Goal: Information Seeking & Learning: Find specific fact

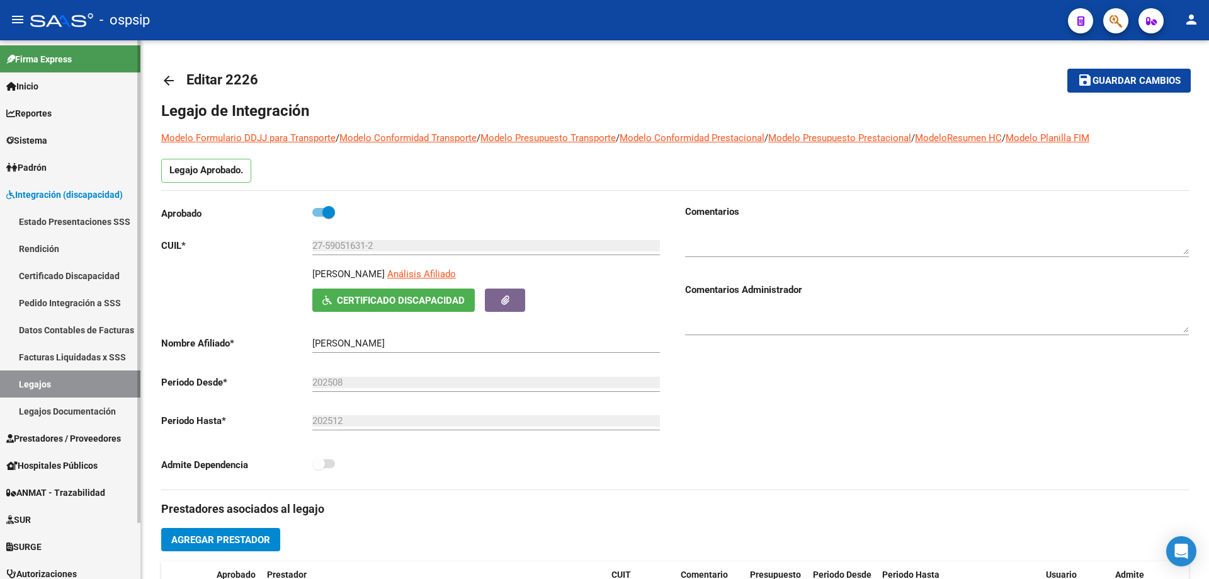
click at [36, 205] on link "Integración (discapacidad)" at bounding box center [70, 194] width 140 height 27
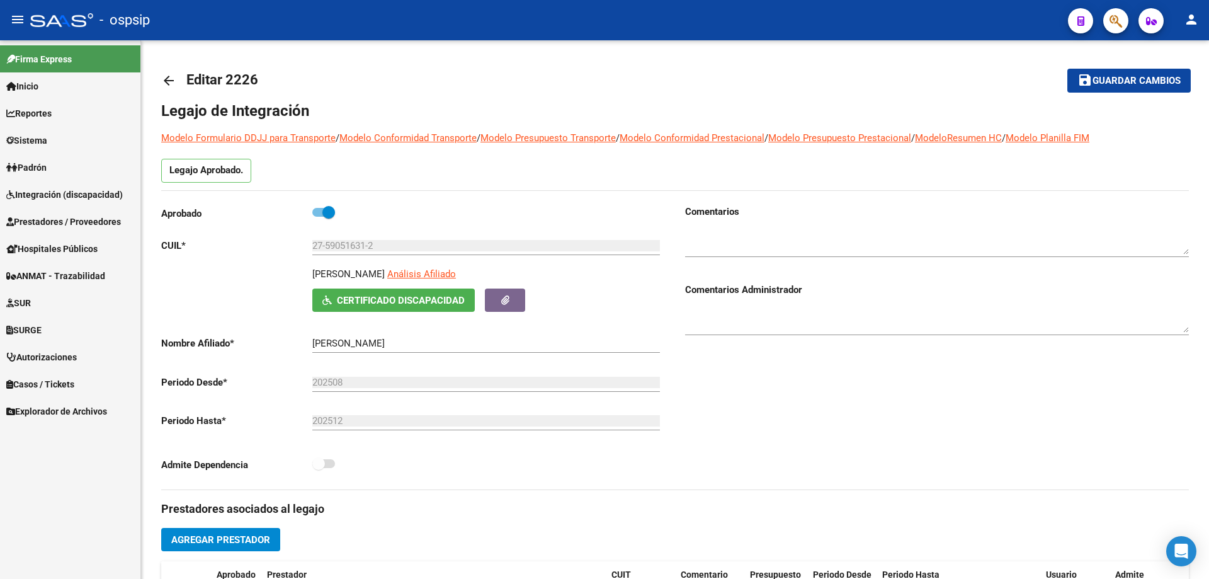
click at [37, 210] on link "Prestadores / Proveedores" at bounding box center [70, 221] width 140 height 27
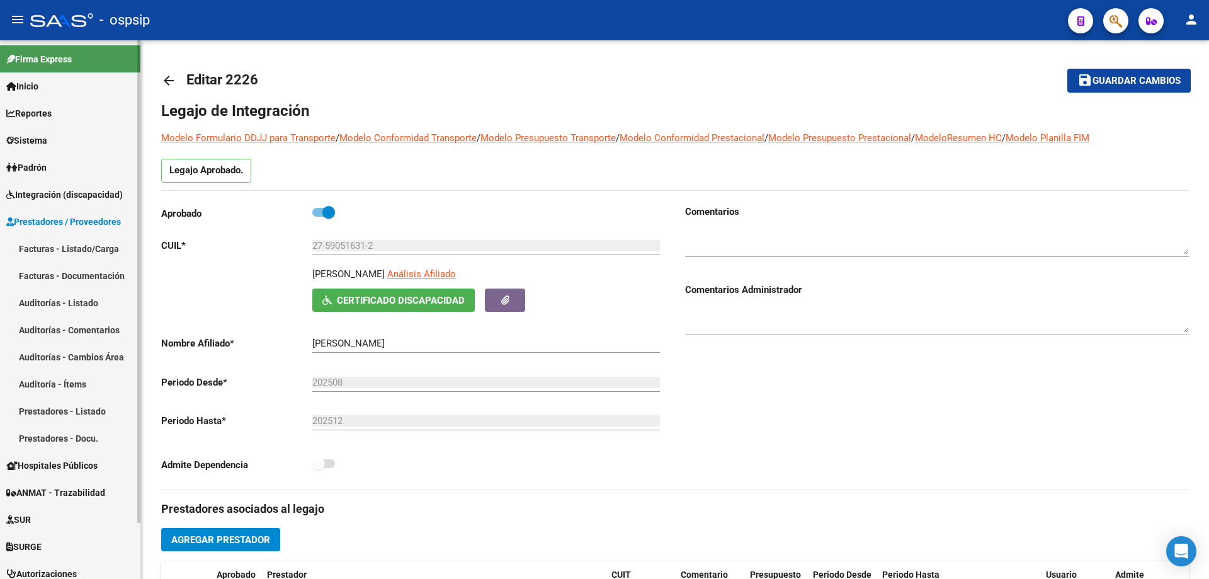
click at [43, 242] on link "Facturas - Listado/Carga" at bounding box center [70, 248] width 140 height 27
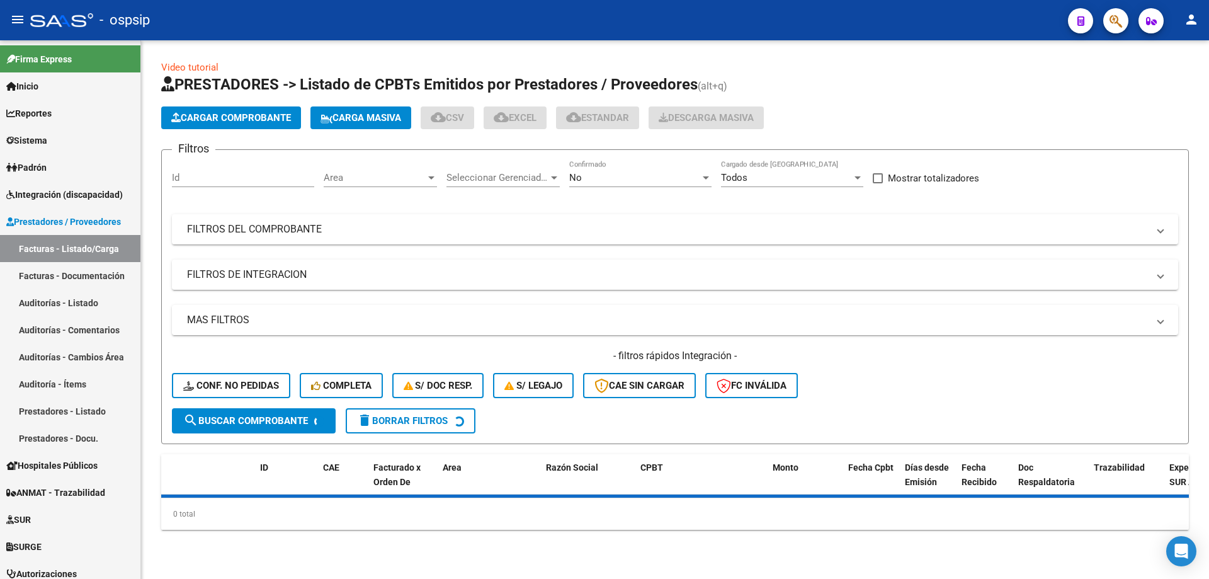
click at [608, 157] on form "Filtros Id Area Area Seleccionar Gerenciador Seleccionar Gerenciador No Confirm…" at bounding box center [675, 296] width 1028 height 295
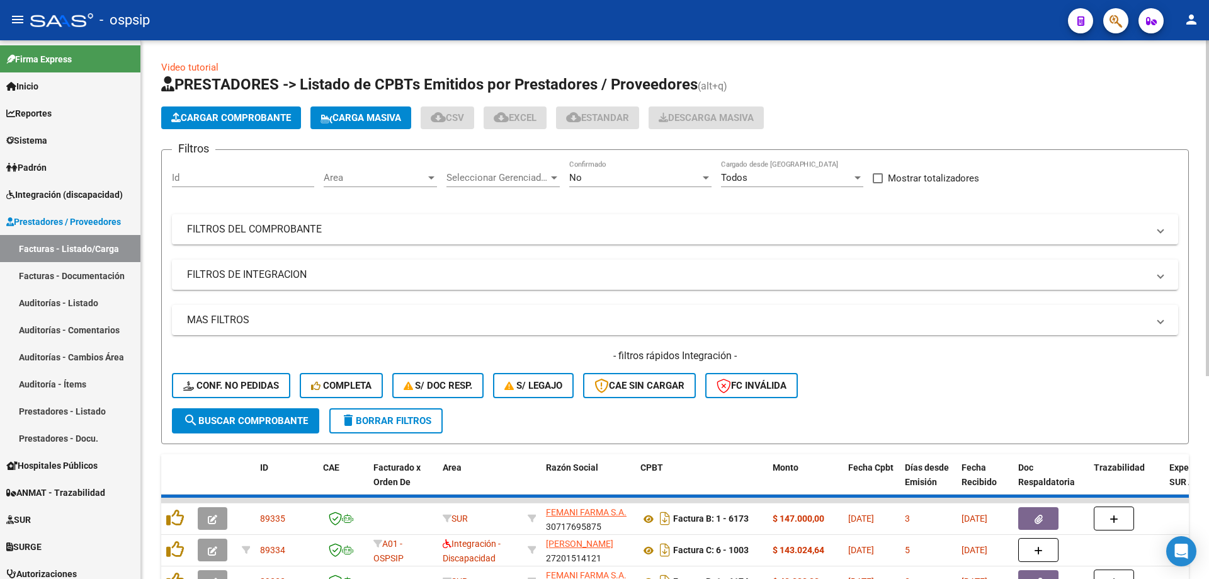
click at [594, 178] on div "No" at bounding box center [634, 177] width 131 height 11
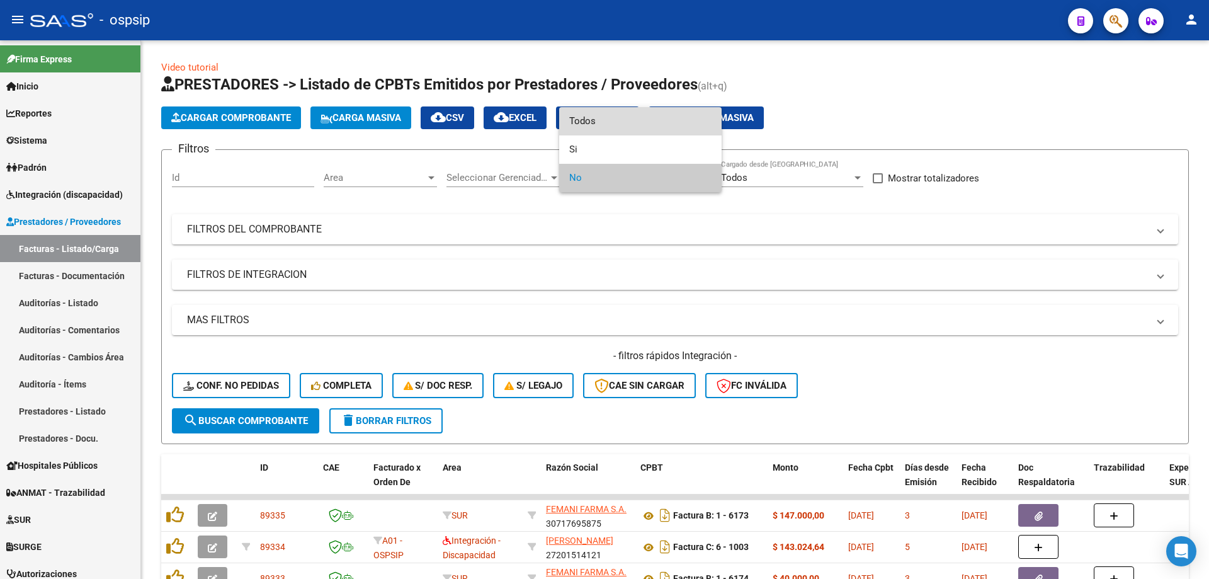
click at [569, 118] on span "Todos" at bounding box center [640, 121] width 142 height 28
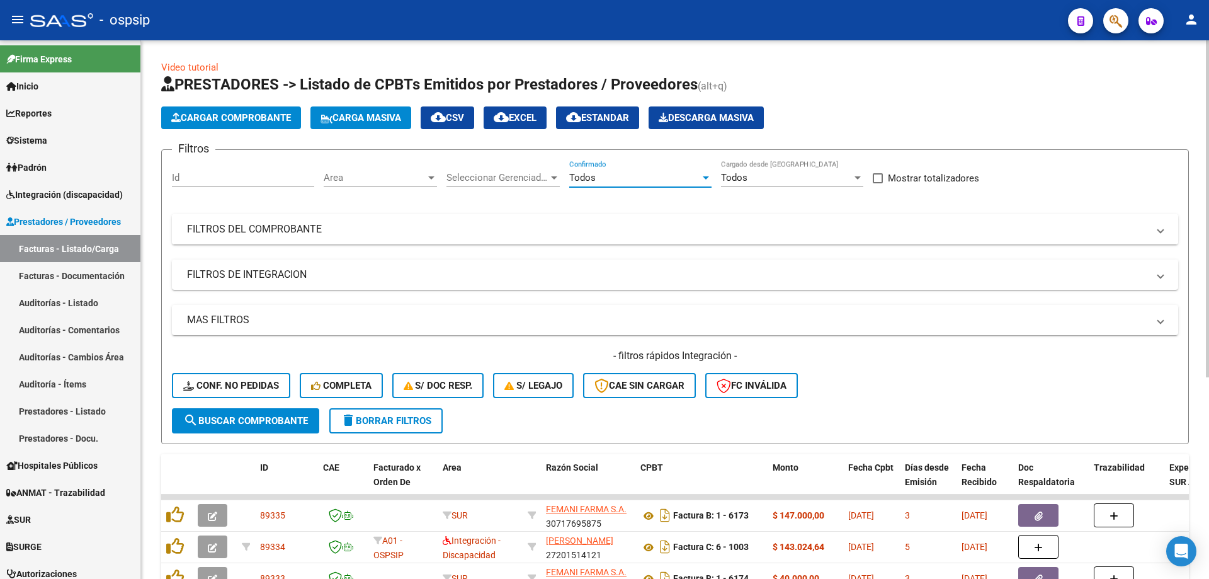
click at [362, 217] on mat-expansion-panel-header "FILTROS DEL COMPROBANTE" at bounding box center [675, 229] width 1006 height 30
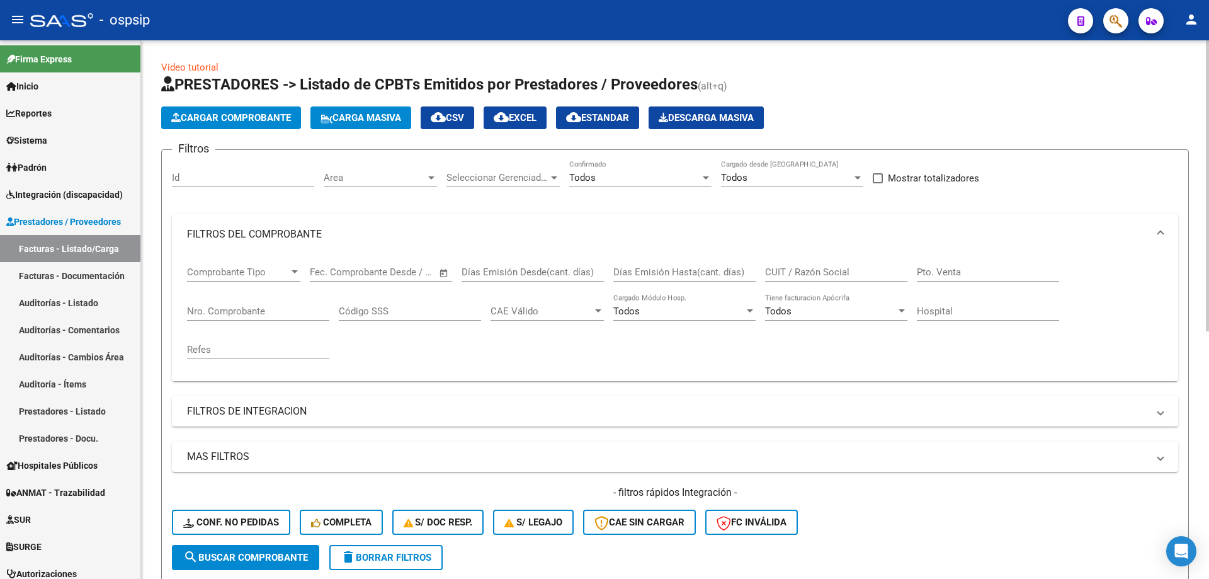
click at [235, 312] on input "Nro. Comprobante" at bounding box center [258, 310] width 142 height 11
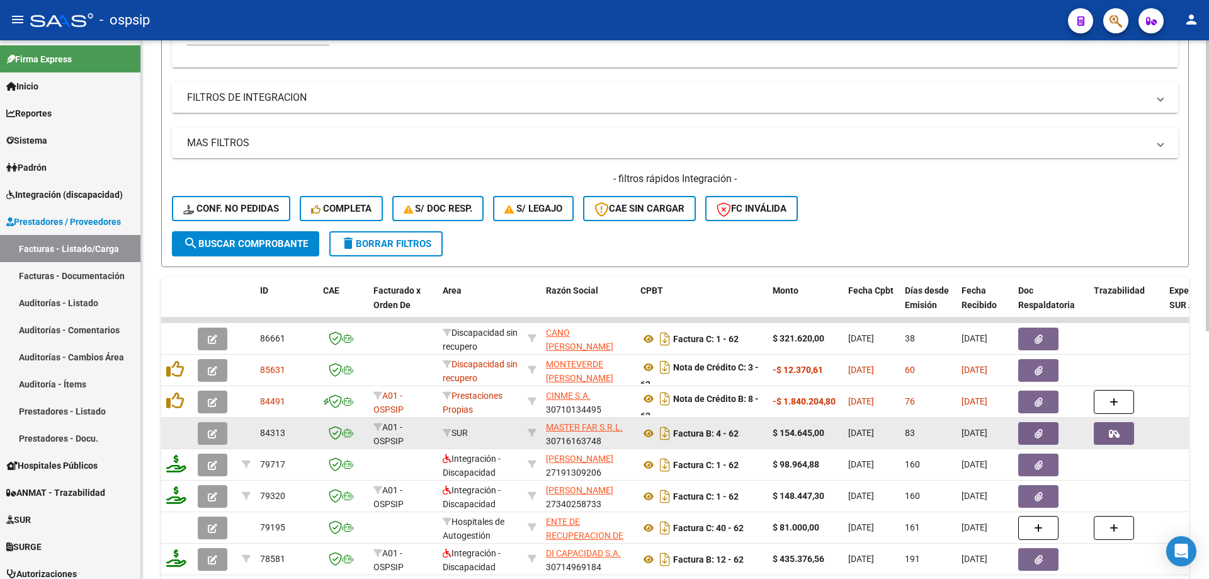
scroll to position [315, 0]
type input "62"
click at [211, 426] on span "button" at bounding box center [212, 431] width 9 height 11
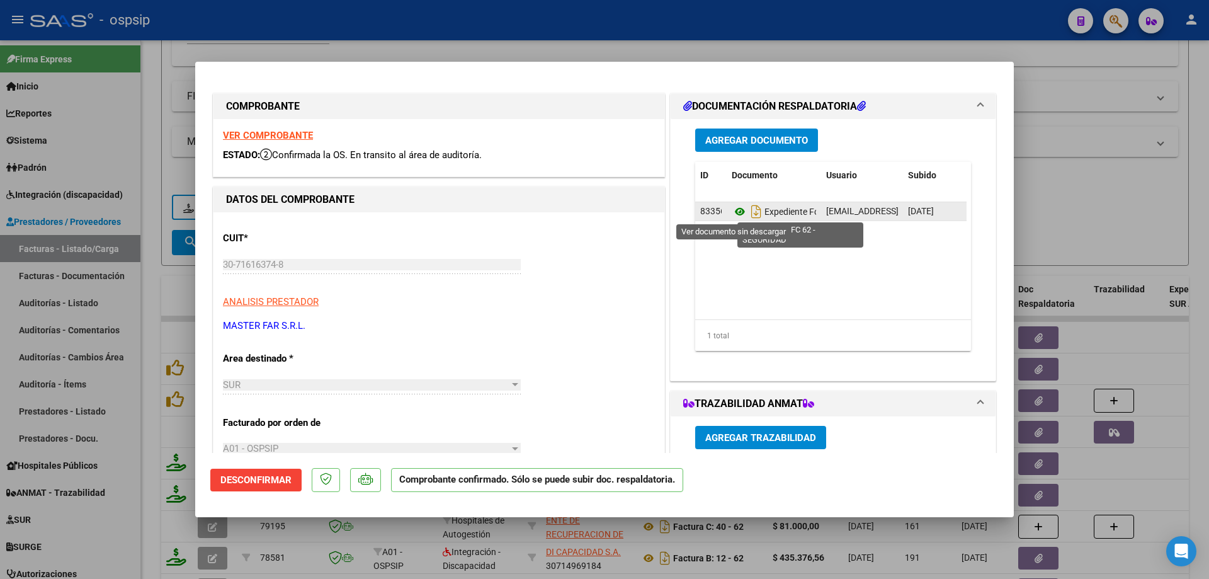
click at [734, 214] on icon at bounding box center [740, 211] width 16 height 15
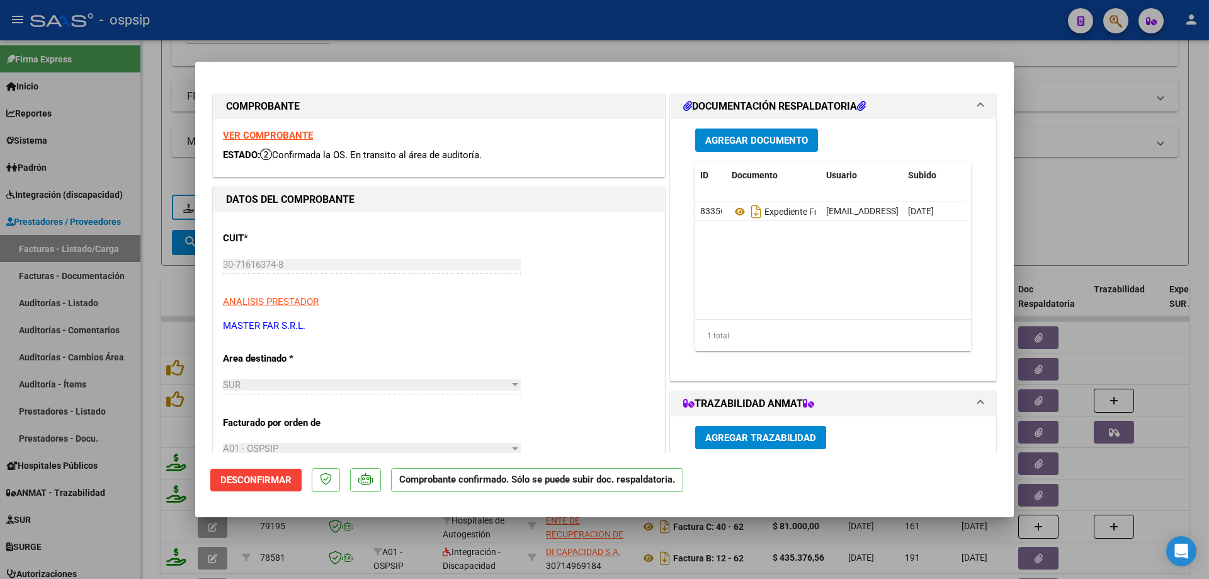
click at [295, 135] on strong "VER COMPROBANTE" at bounding box center [268, 135] width 90 height 11
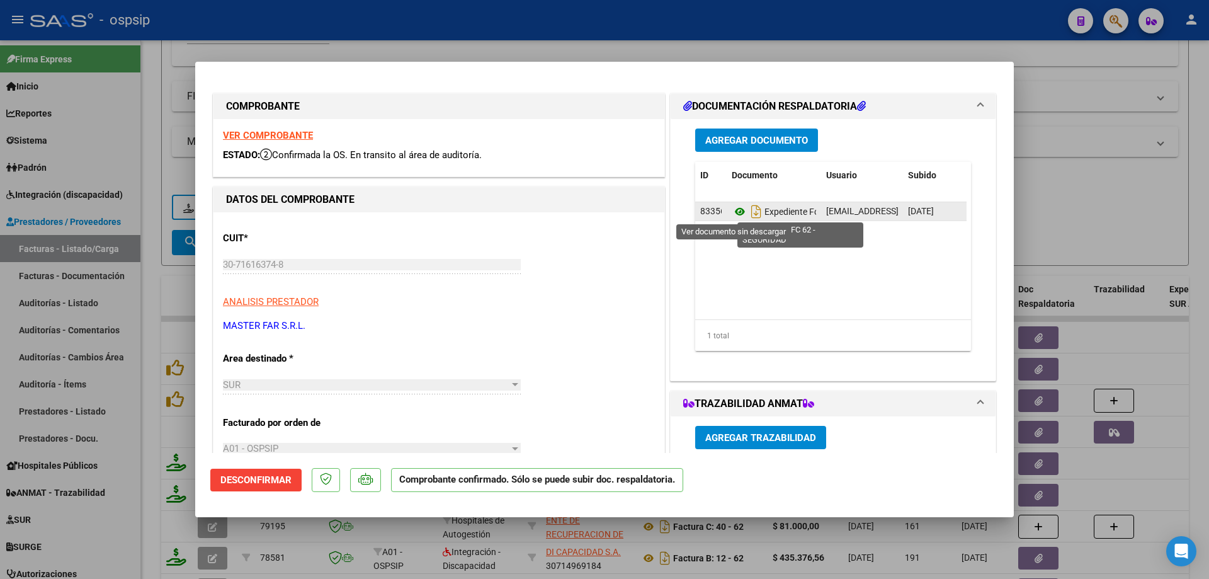
click at [732, 210] on icon at bounding box center [740, 211] width 16 height 15
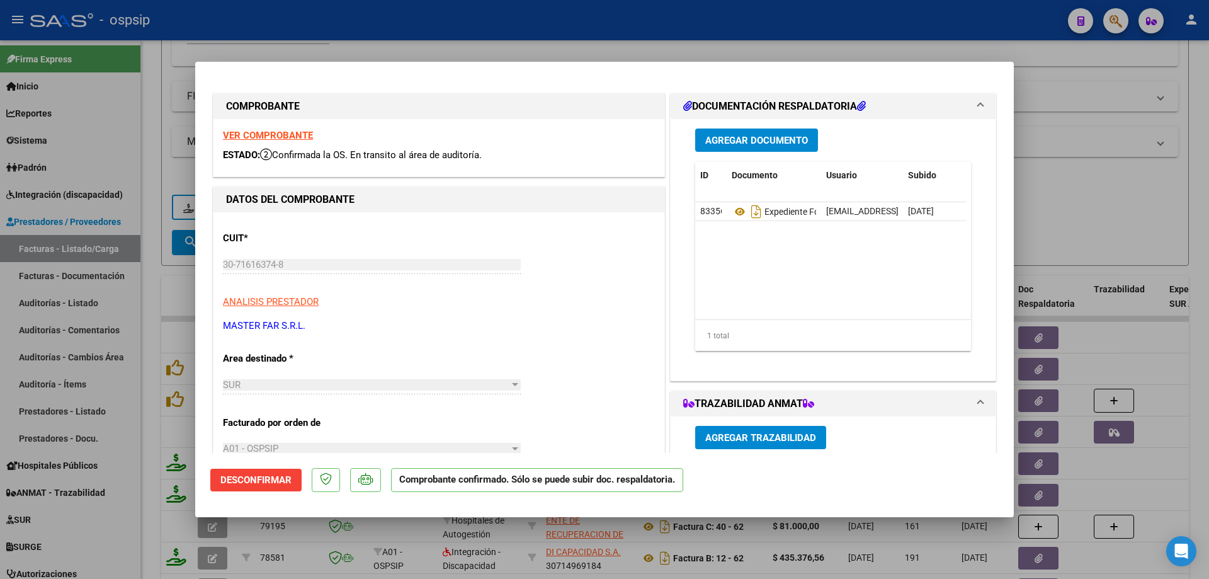
click at [65, 446] on div at bounding box center [604, 289] width 1209 height 579
type input "$ 0,00"
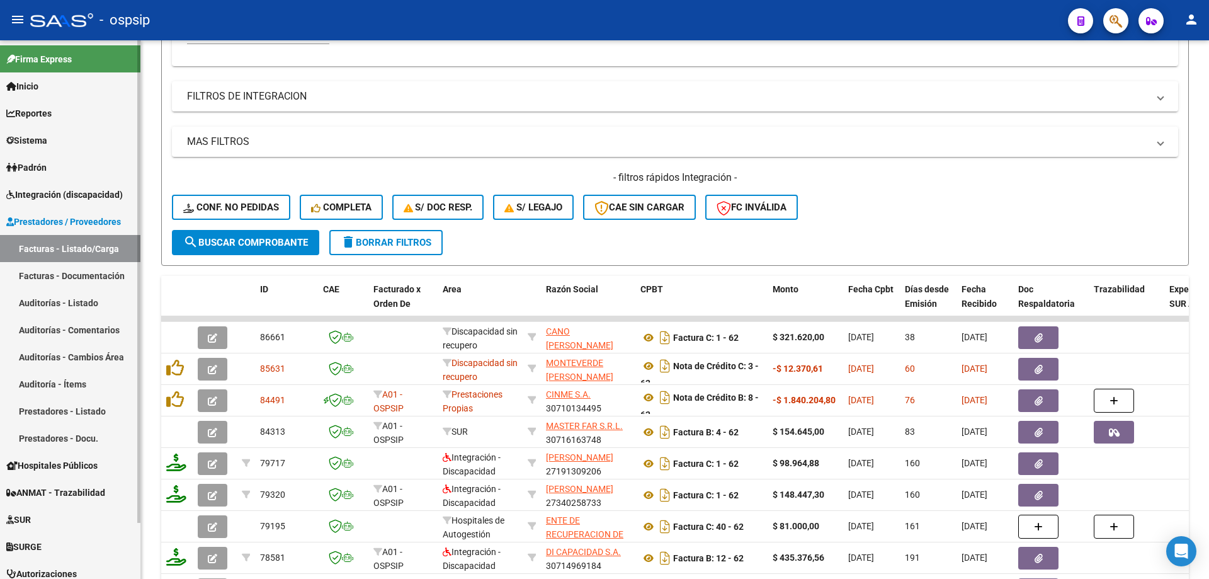
click at [52, 491] on span "ANMAT - Trazabilidad" at bounding box center [55, 493] width 99 height 14
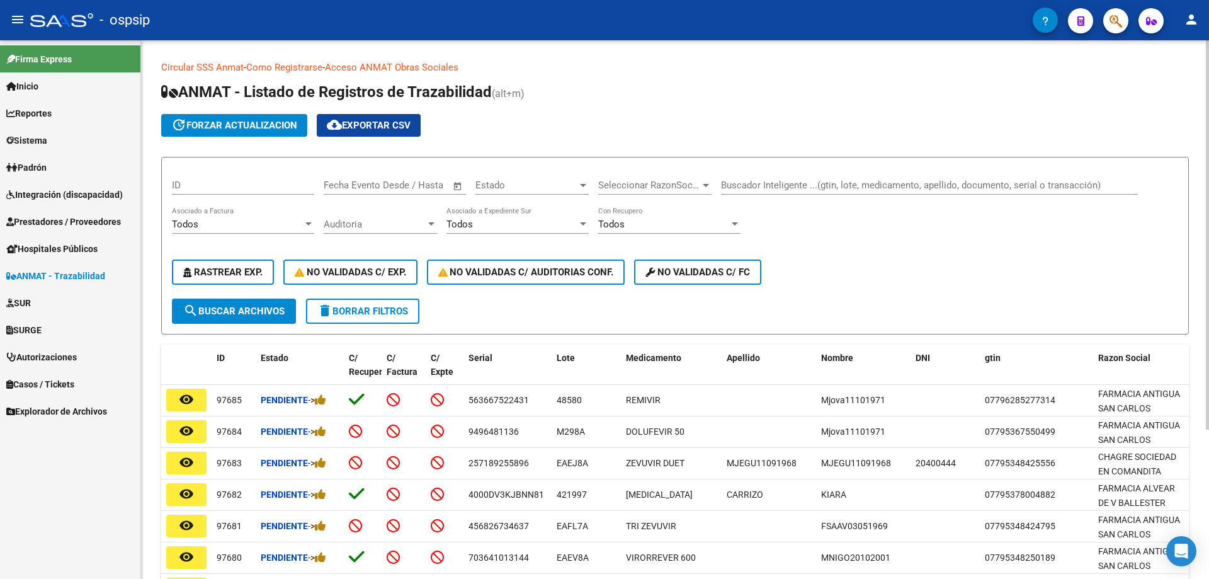
click at [925, 173] on div "Buscador Inteligente ...(gtin, lote, medicamento, apellido, documento, serial o…" at bounding box center [929, 181] width 417 height 27
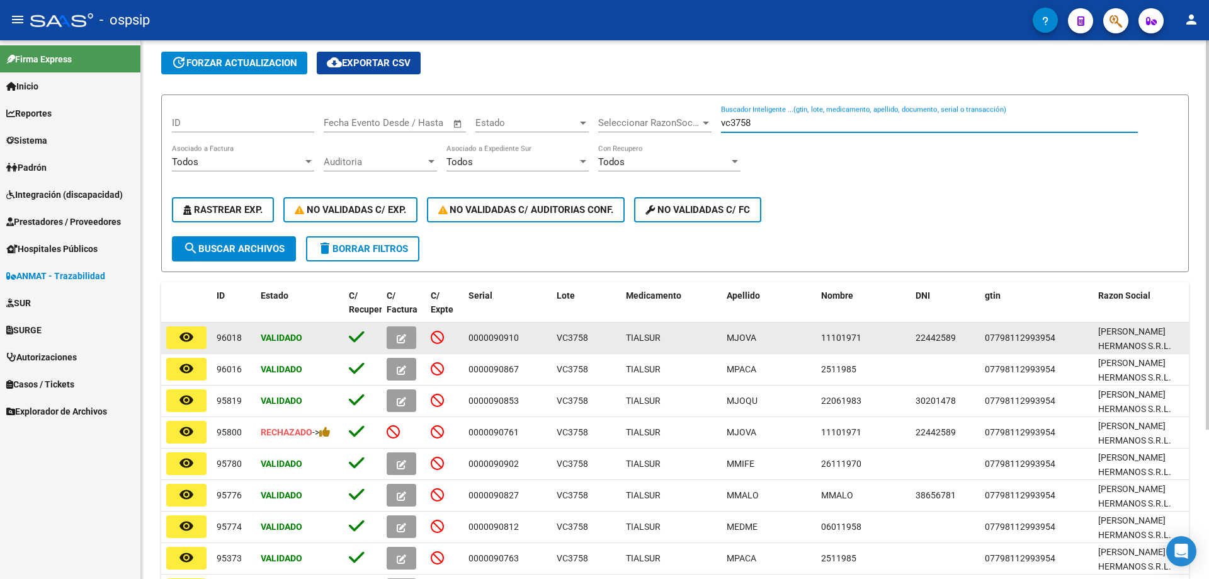
scroll to position [63, 0]
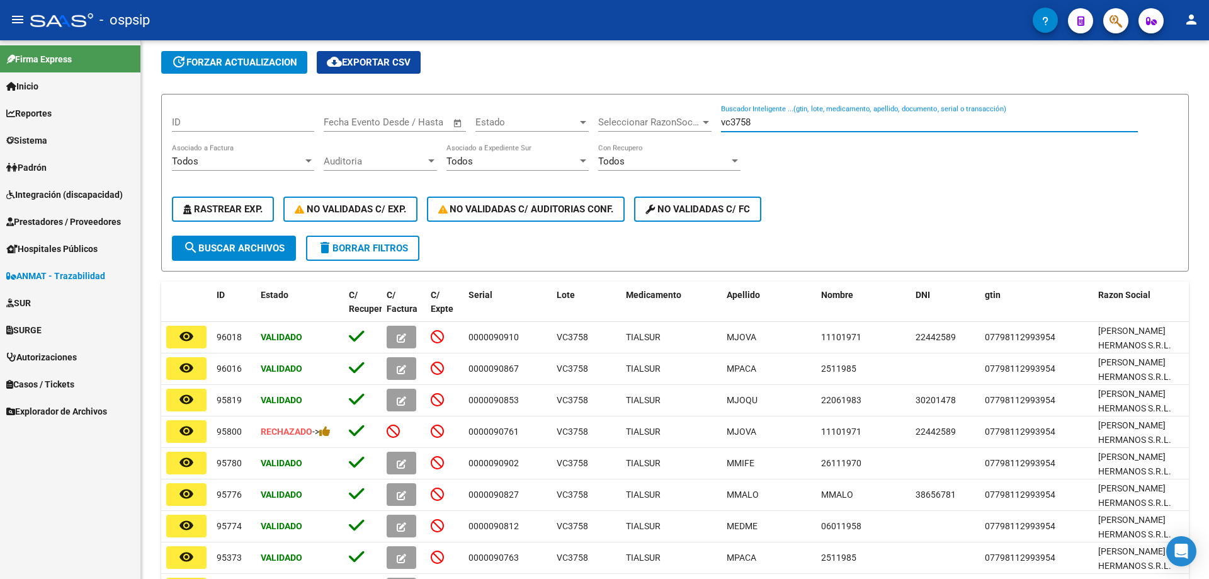
type input "vc3758"
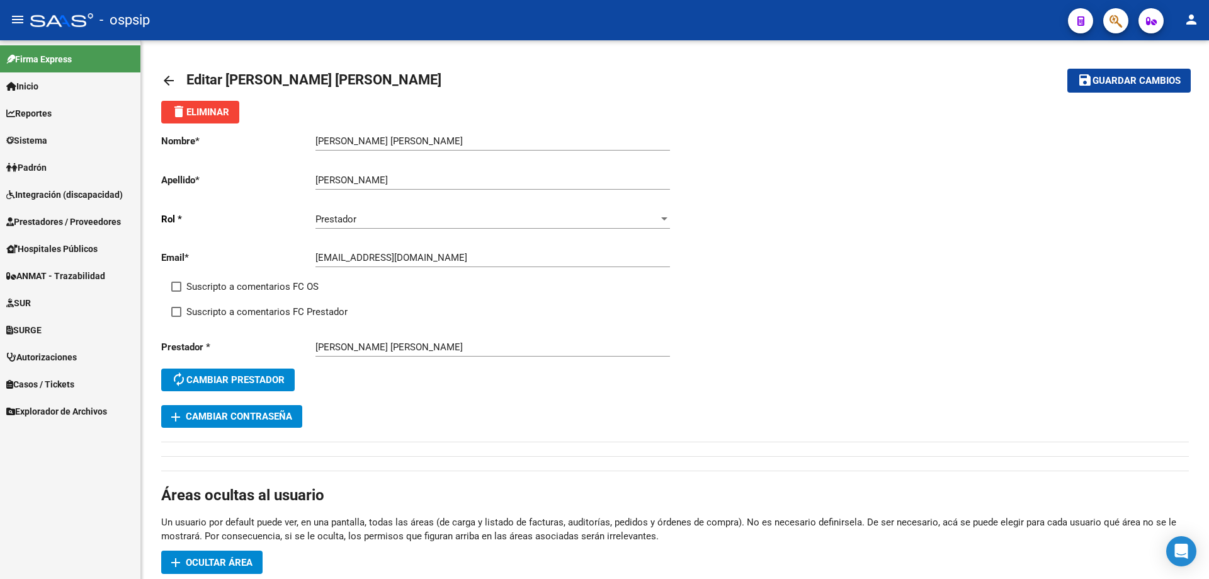
click at [51, 217] on span "Prestadores / Proveedores" at bounding box center [63, 222] width 115 height 14
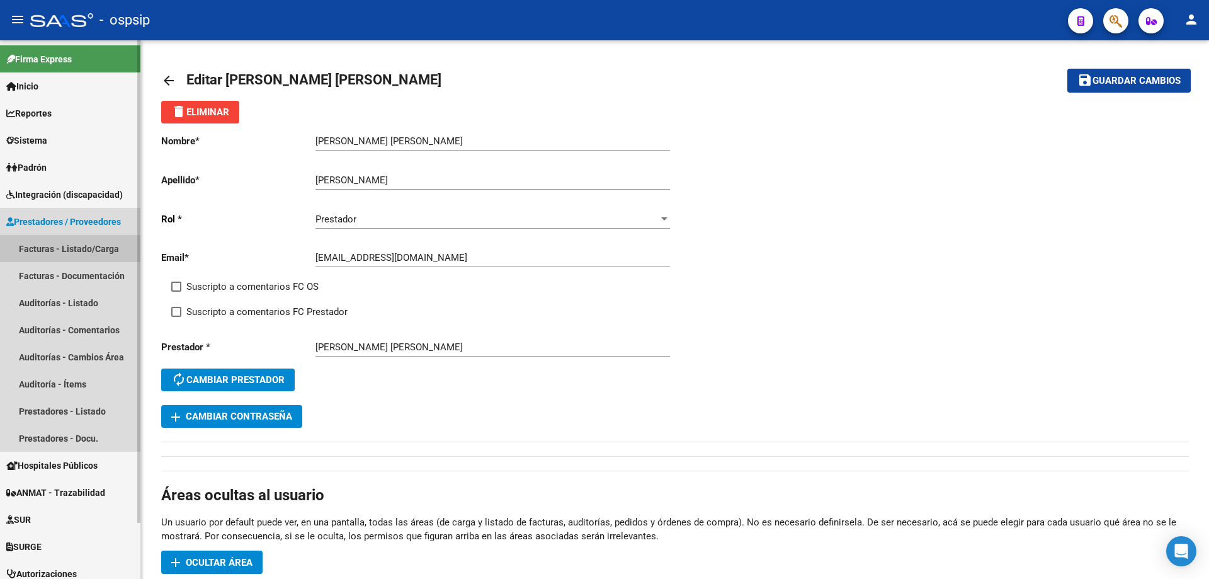
click at [65, 242] on link "Facturas - Listado/Carga" at bounding box center [70, 248] width 140 height 27
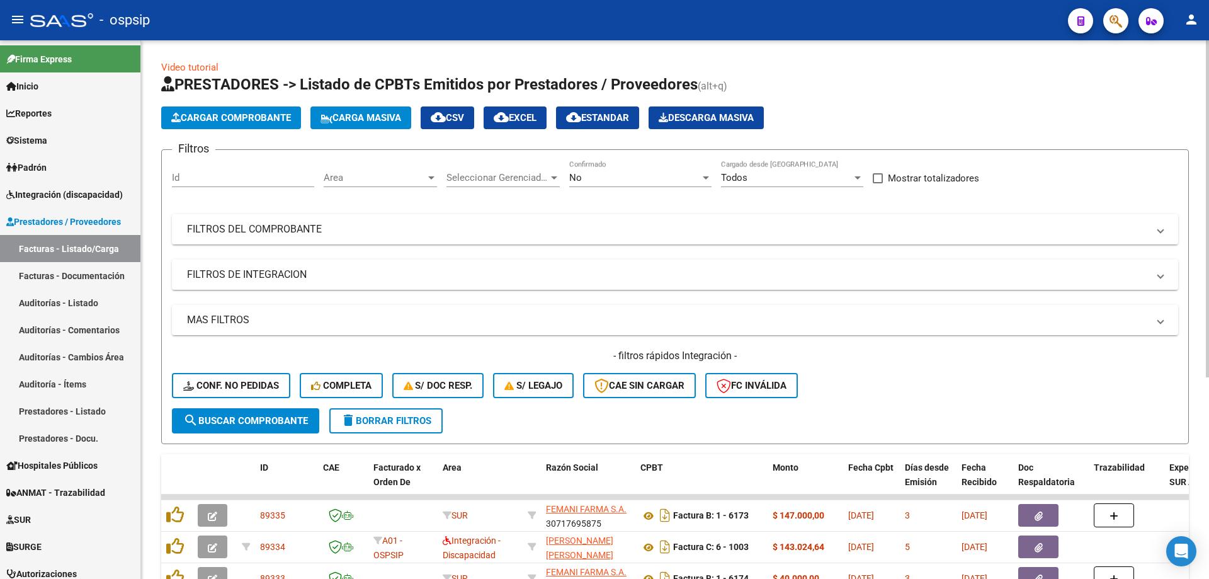
click at [626, 179] on div "No" at bounding box center [634, 177] width 131 height 11
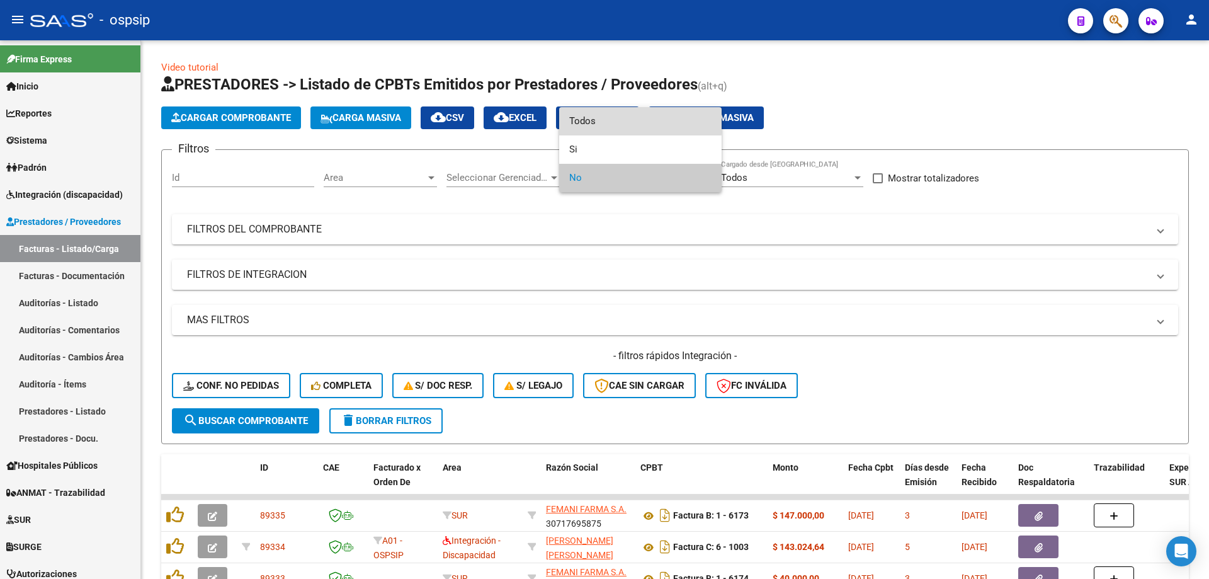
click at [613, 118] on span "Todos" at bounding box center [640, 121] width 142 height 28
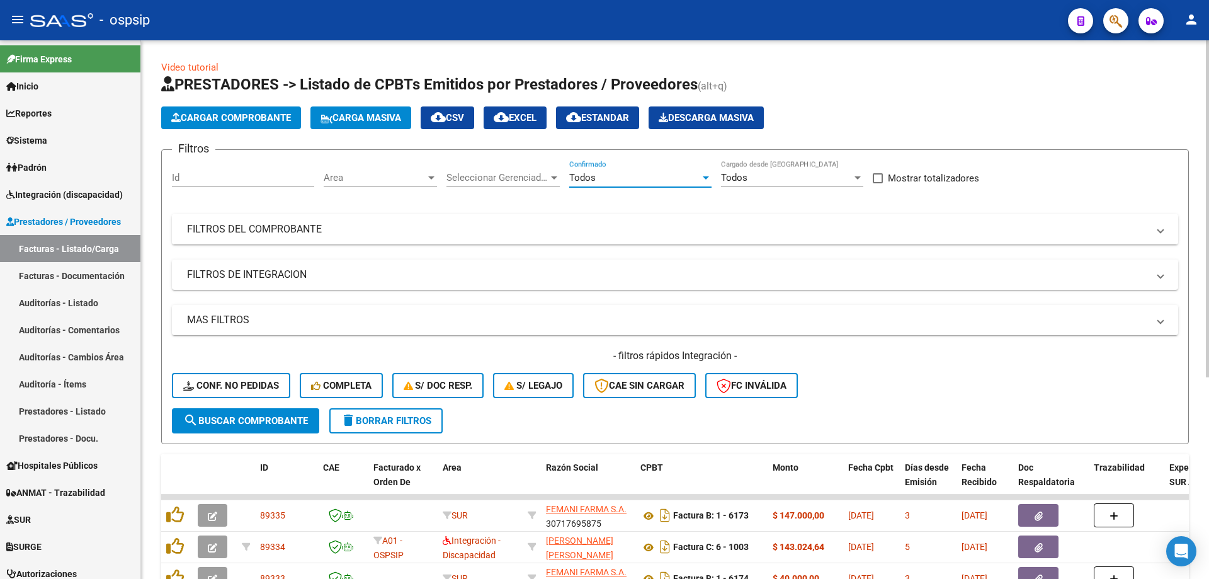
click at [323, 216] on div "Filtros Id Area Area Seleccionar Gerenciador Seleccionar Gerenciador Todos Conf…" at bounding box center [675, 284] width 1006 height 248
click at [318, 226] on mat-panel-title "FILTROS DEL COMPROBANTE" at bounding box center [667, 229] width 961 height 14
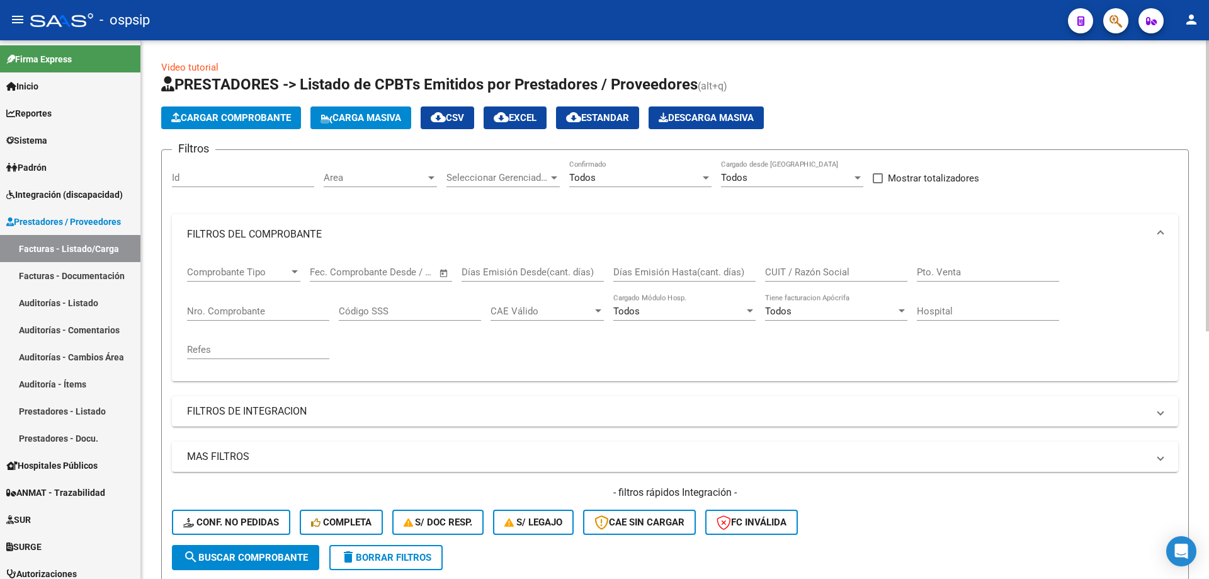
click at [247, 313] on input "Nro. Comprobante" at bounding box center [258, 310] width 142 height 11
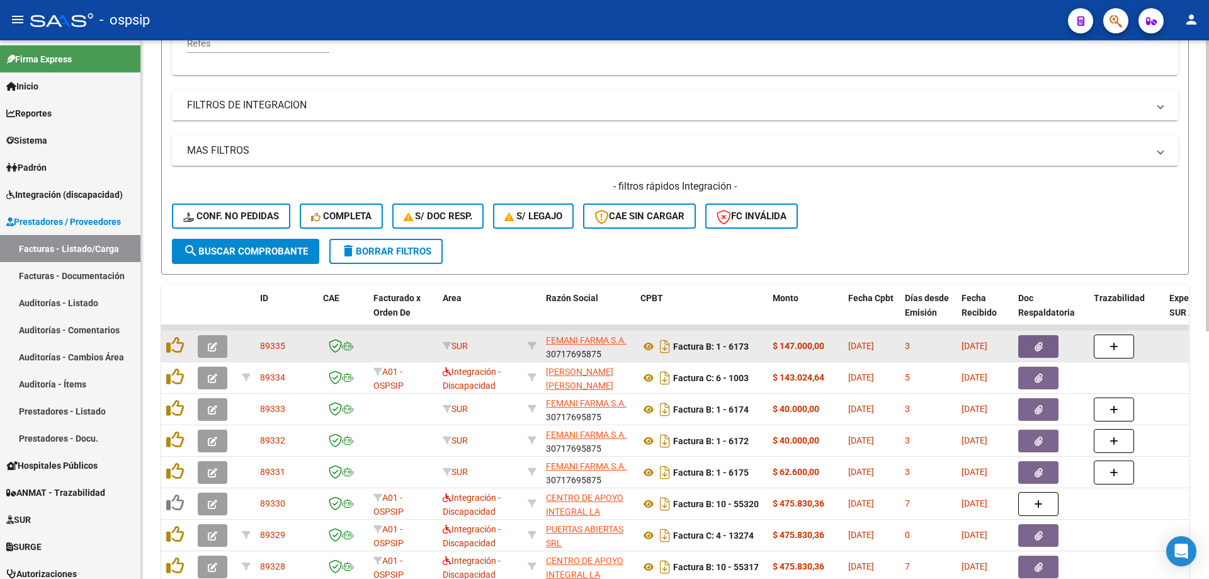
scroll to position [315, 0]
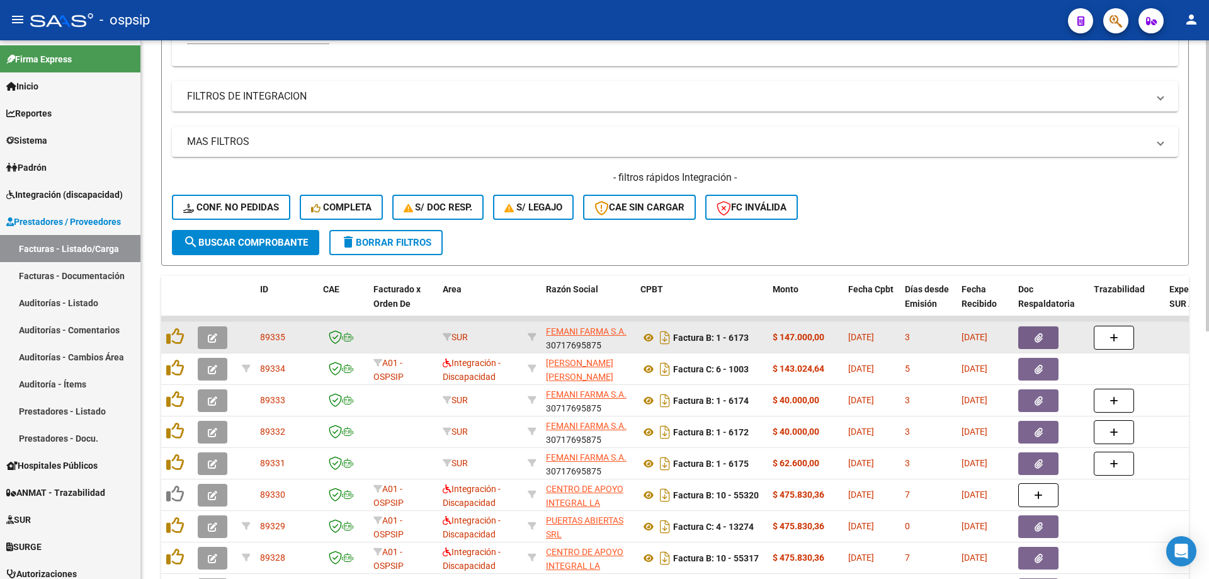
type input "62"
click at [226, 341] on button "button" at bounding box center [213, 337] width 30 height 23
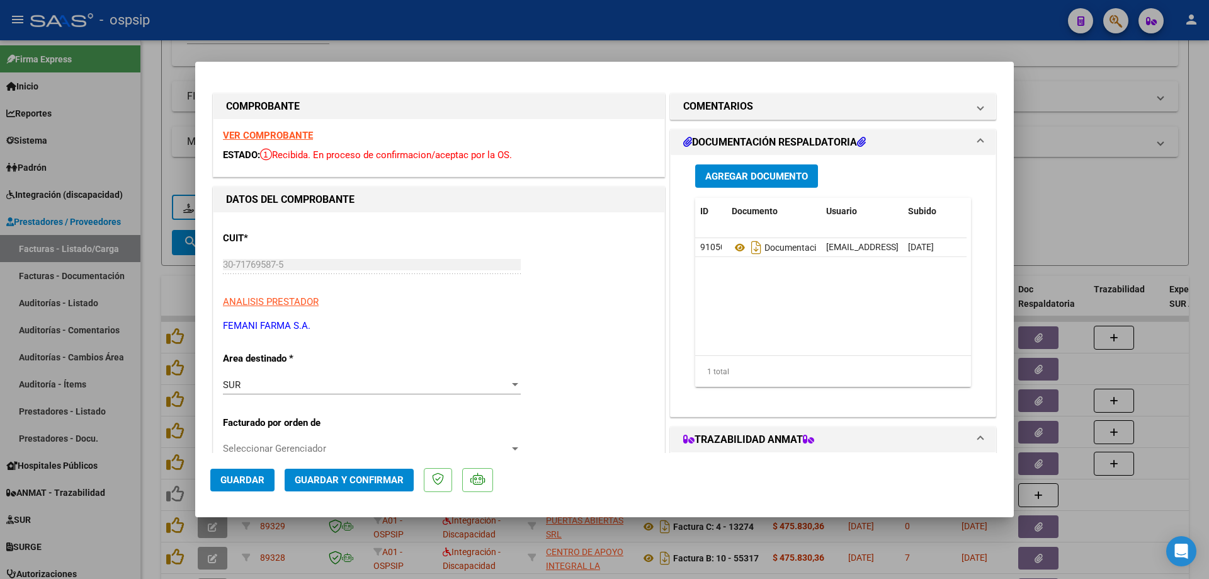
click at [161, 276] on div at bounding box center [604, 289] width 1209 height 579
type input "$ 0,00"
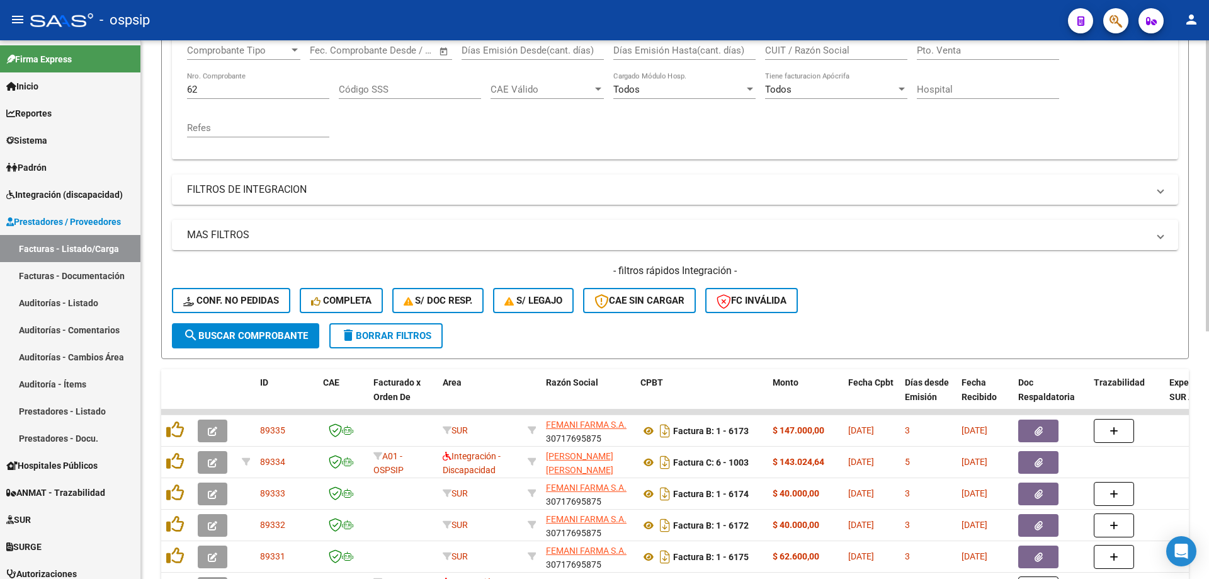
scroll to position [207, 0]
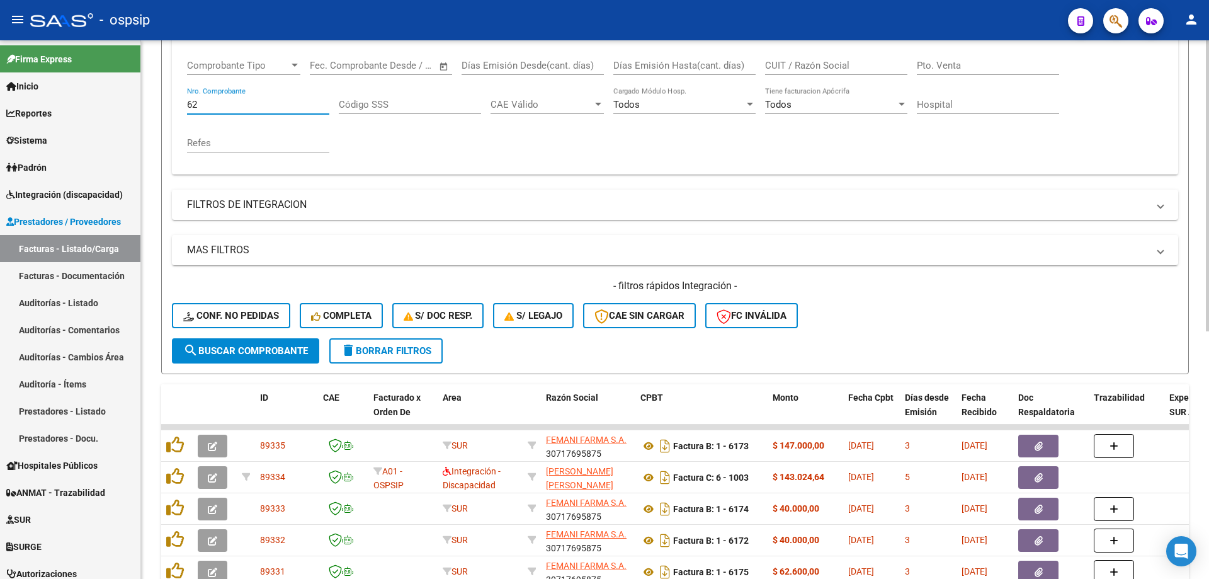
click at [251, 108] on input "62" at bounding box center [258, 104] width 142 height 11
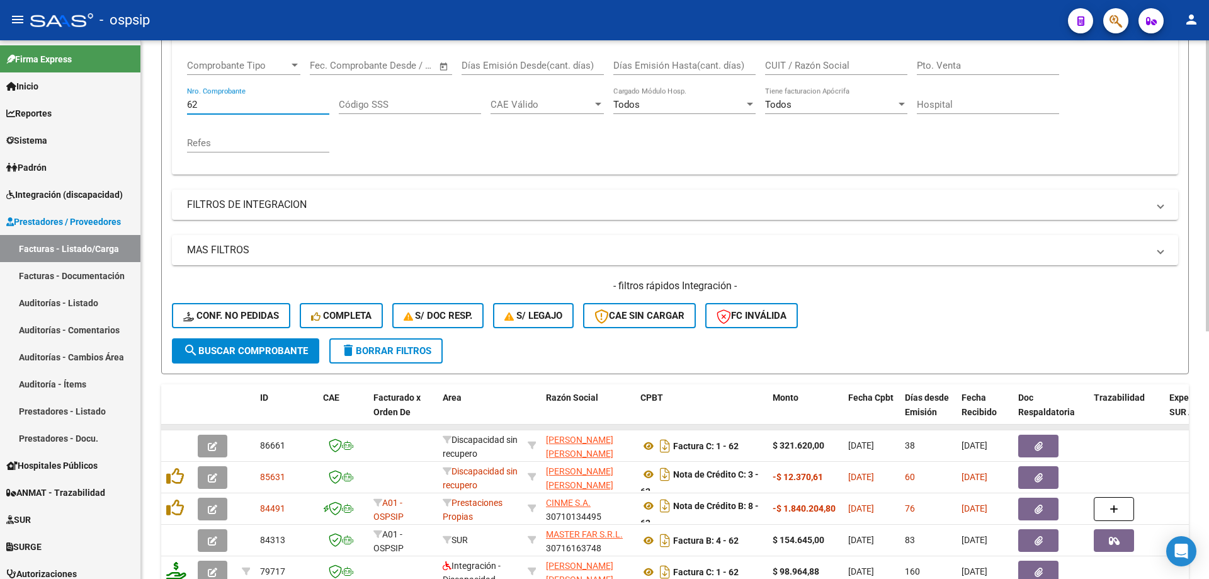
scroll to position [270, 0]
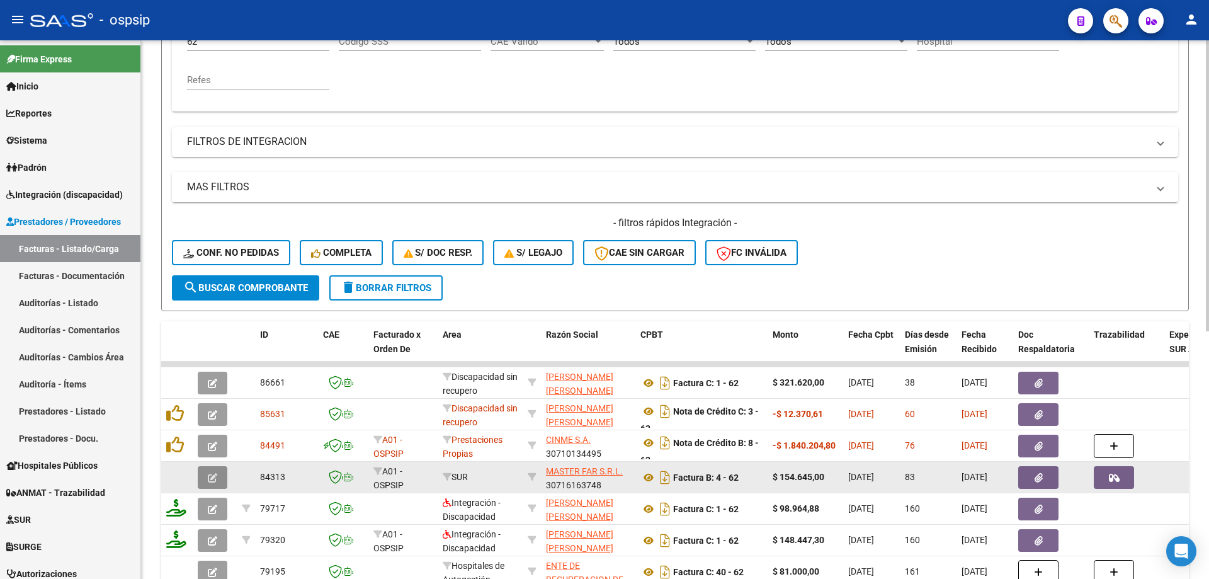
click at [215, 474] on icon "button" at bounding box center [212, 477] width 9 height 9
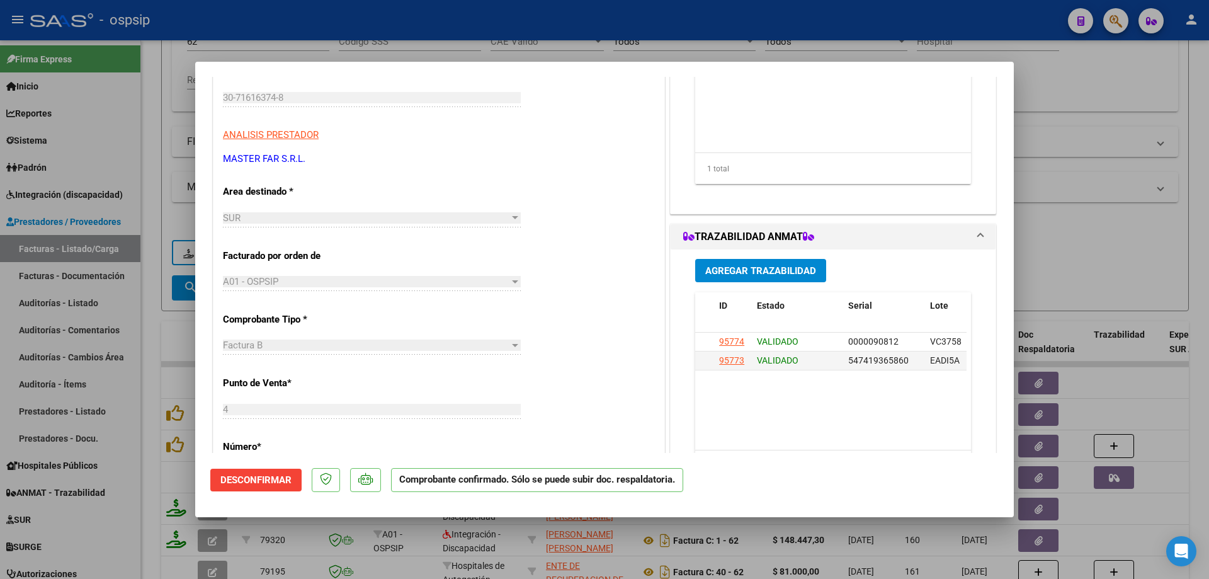
scroll to position [189, 0]
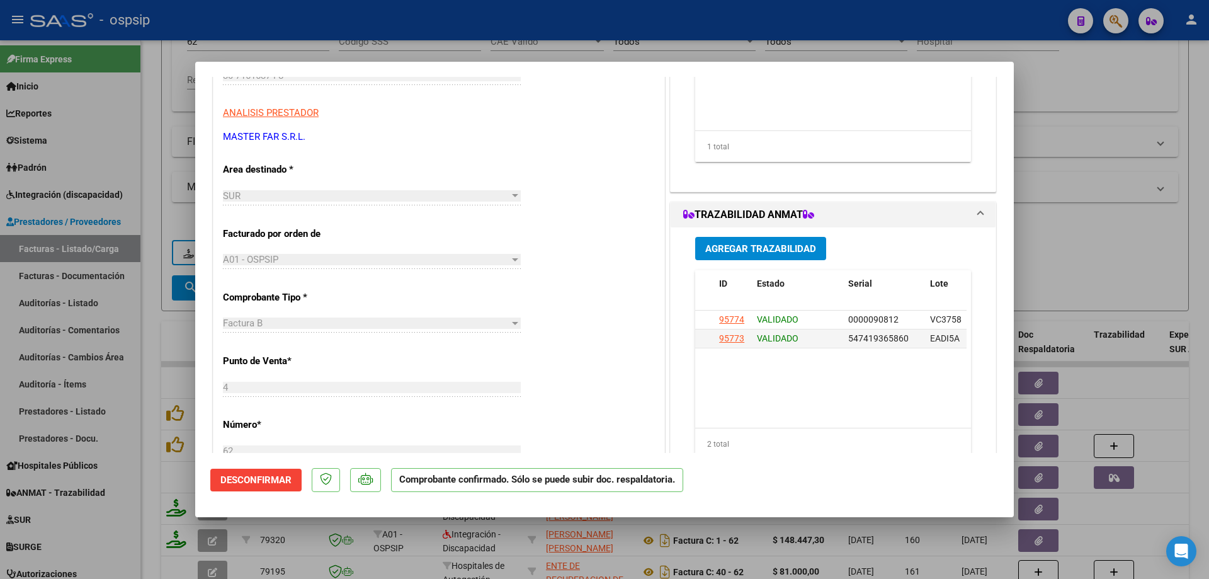
click at [810, 428] on div "2 total" at bounding box center [833, 443] width 276 height 31
click at [782, 316] on span "0000090812" at bounding box center [782, 319] width 50 height 10
copy span "0000090812"
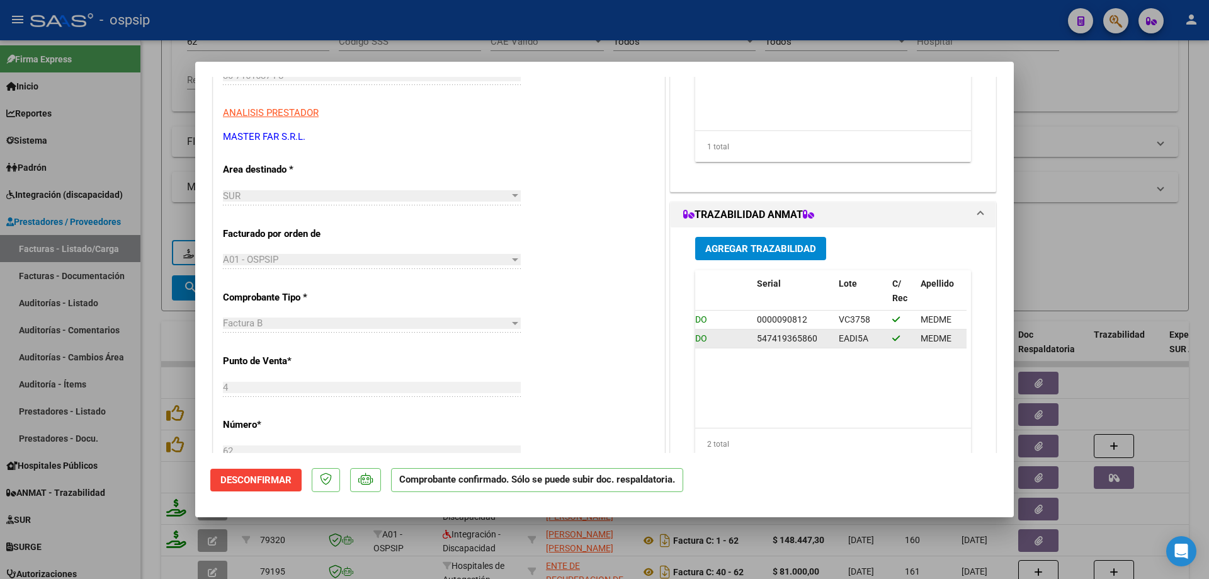
click at [804, 339] on span "547419365860" at bounding box center [787, 338] width 60 height 10
copy span "547419365860"
click at [174, 244] on div at bounding box center [604, 289] width 1209 height 579
type input "$ 0,00"
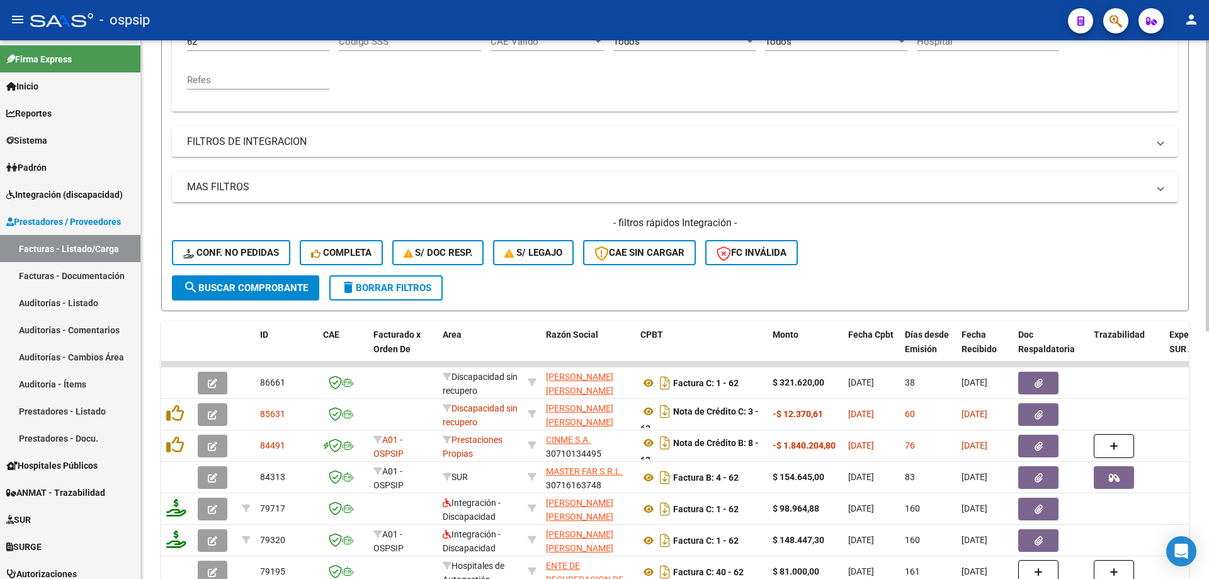
scroll to position [144, 0]
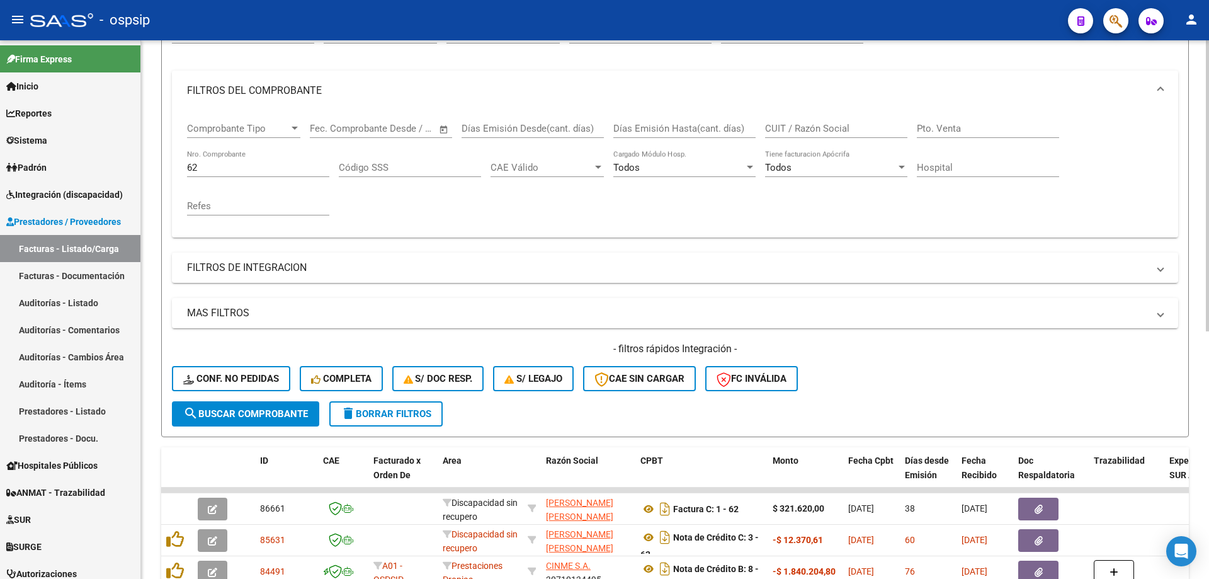
click at [195, 166] on input "62" at bounding box center [258, 167] width 142 height 11
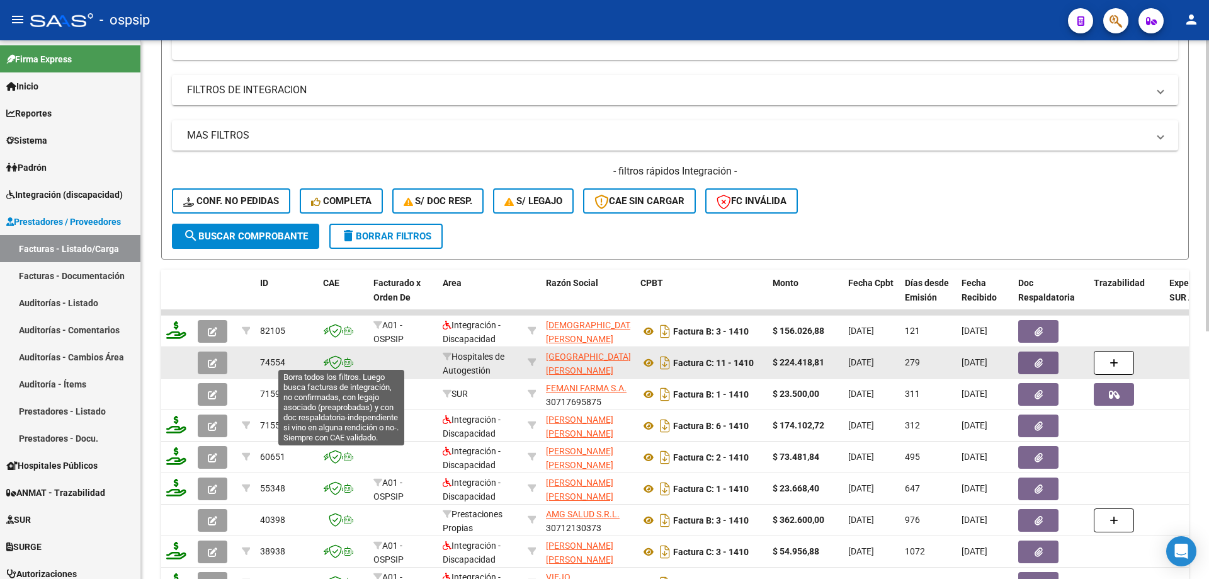
scroll to position [333, 0]
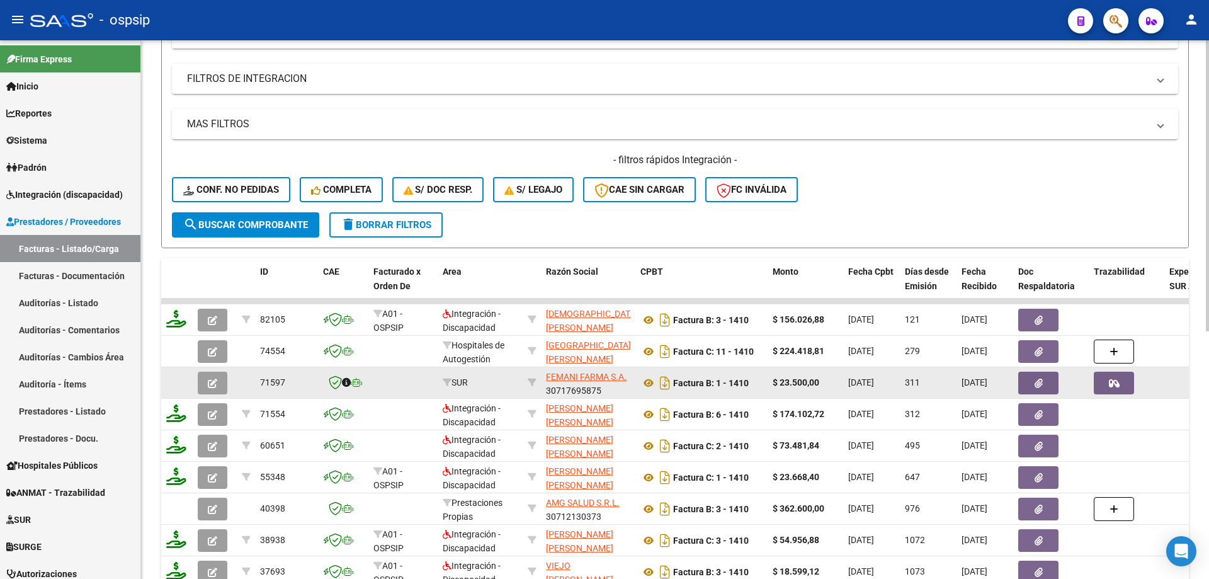
type input "1410"
click at [220, 385] on button "button" at bounding box center [213, 383] width 30 height 23
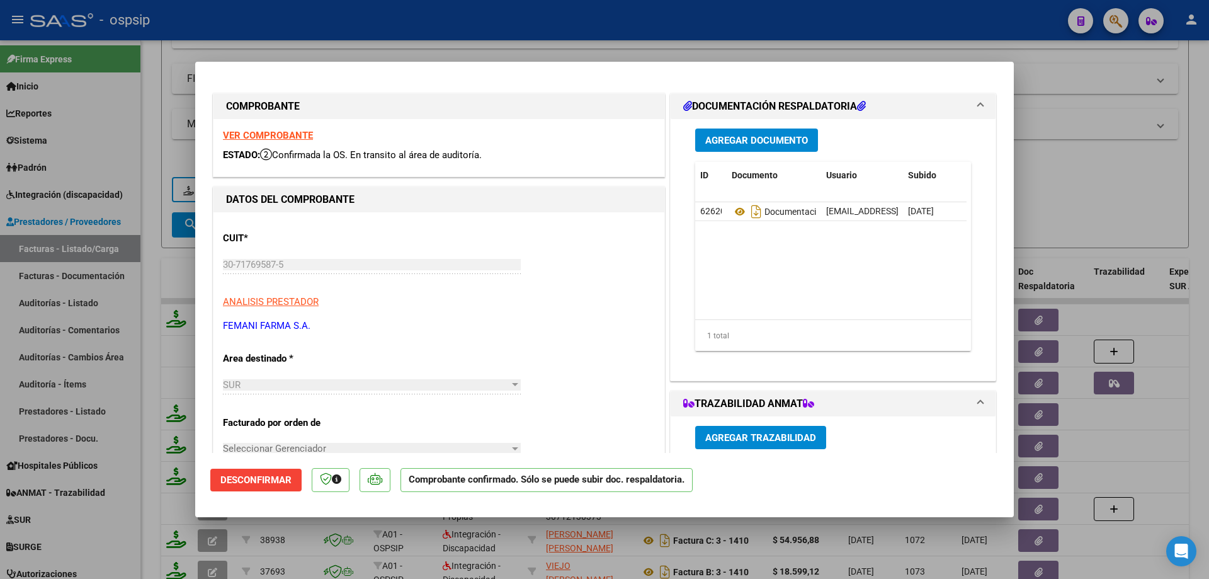
click at [304, 130] on strong "VER COMPROBANTE" at bounding box center [268, 135] width 90 height 11
click at [158, 204] on div at bounding box center [604, 289] width 1209 height 579
type input "$ 0,00"
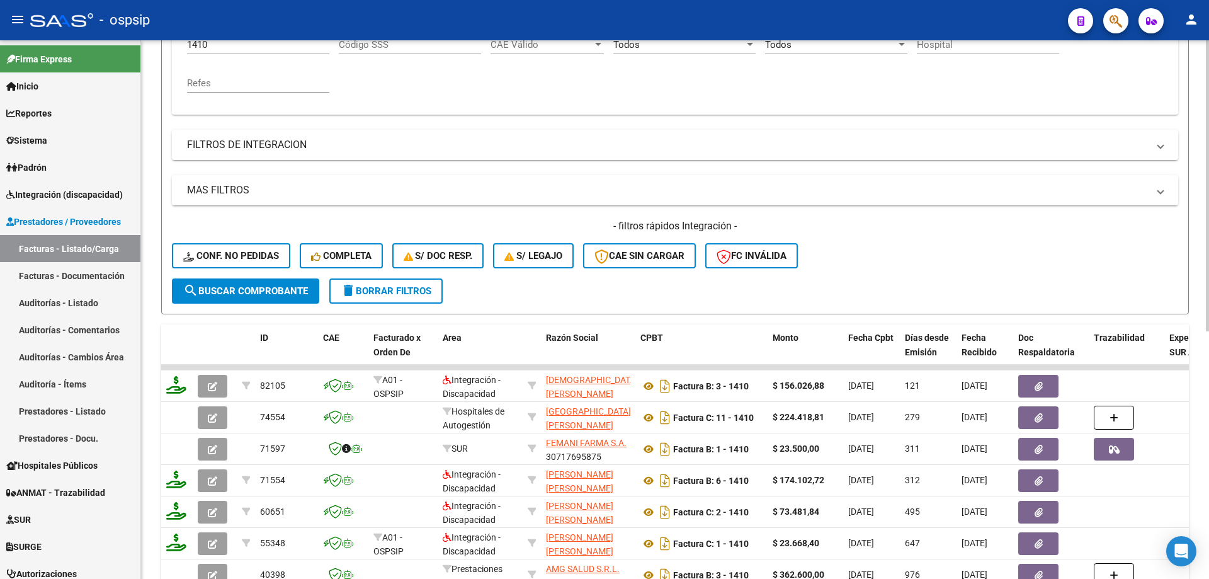
scroll to position [207, 0]
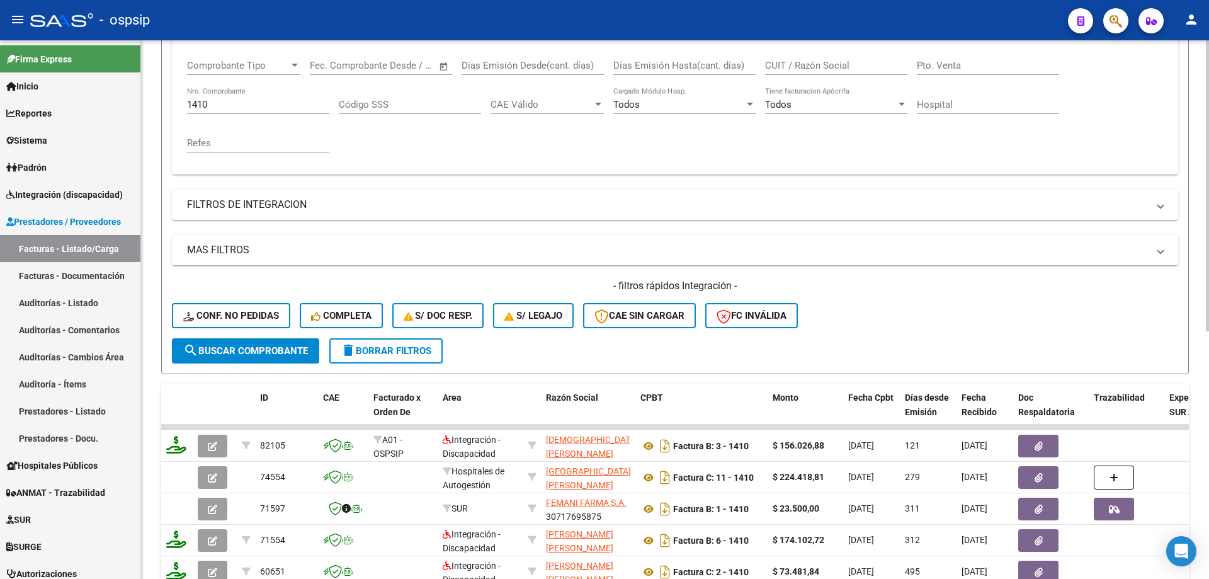
click at [192, 104] on input "1410" at bounding box center [258, 104] width 142 height 11
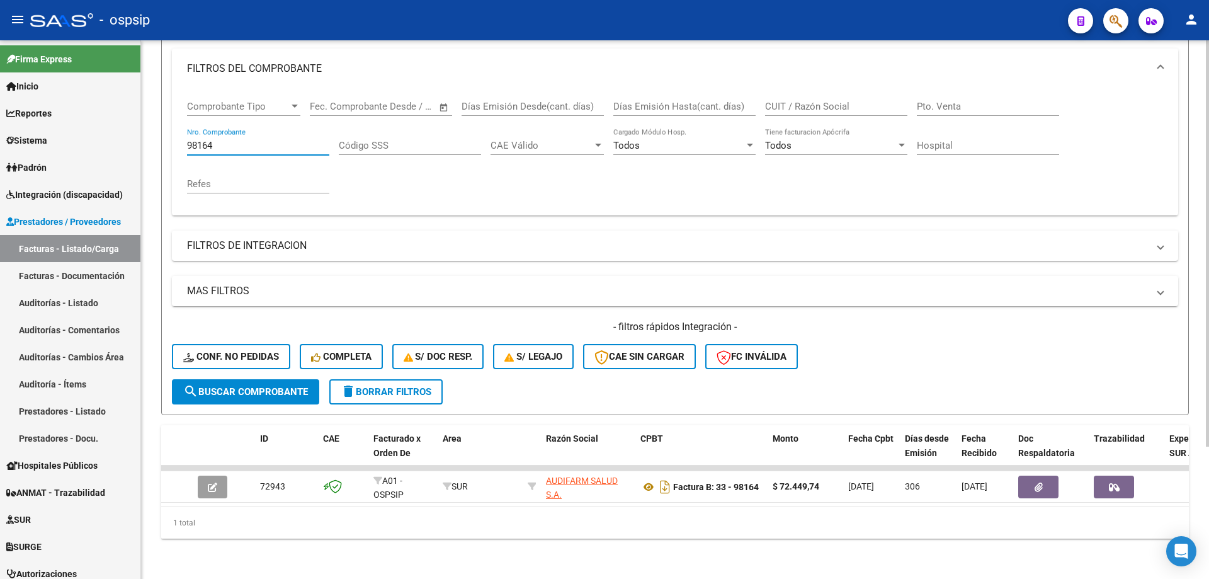
scroll to position [175, 0]
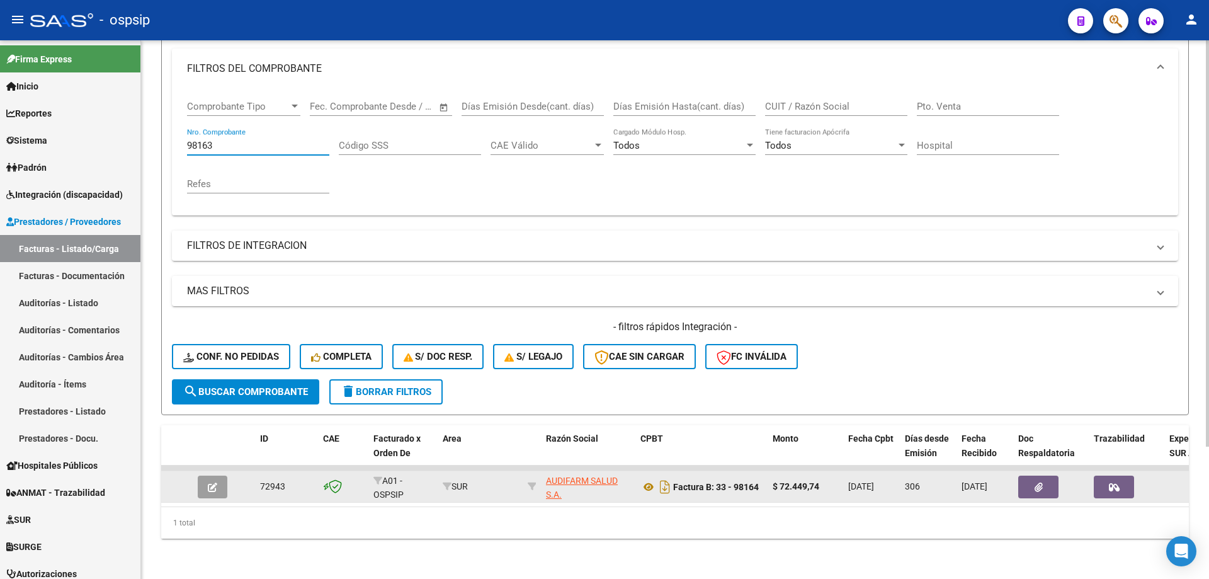
type input "98163"
click at [205, 476] on button "button" at bounding box center [213, 486] width 30 height 23
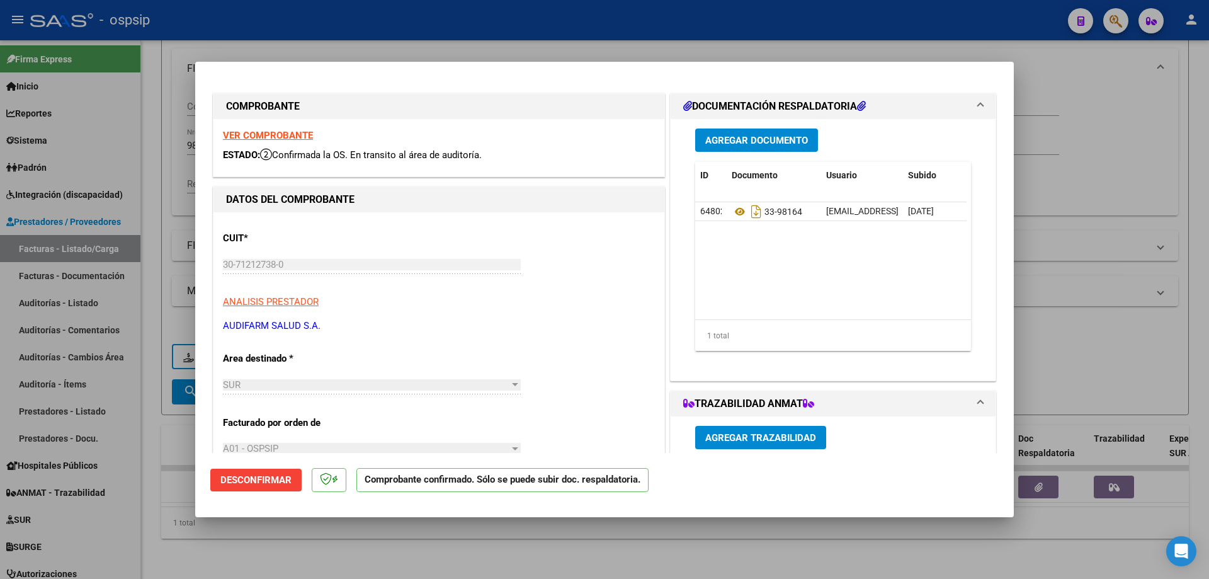
click at [252, 137] on strong "VER COMPROBANTE" at bounding box center [268, 135] width 90 height 11
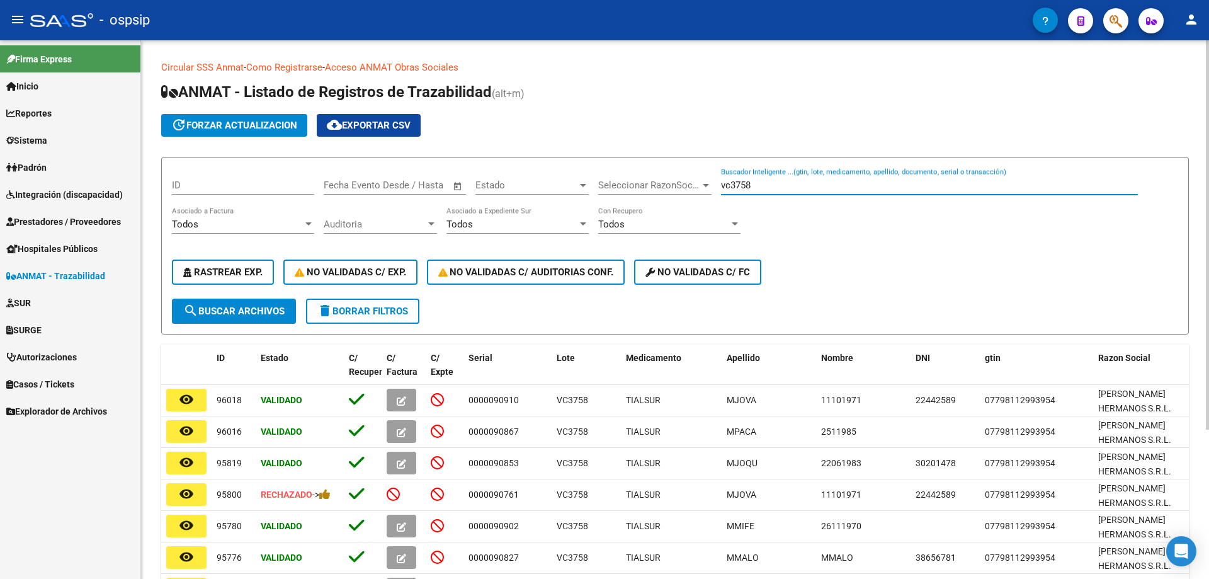
scroll to position [63, 0]
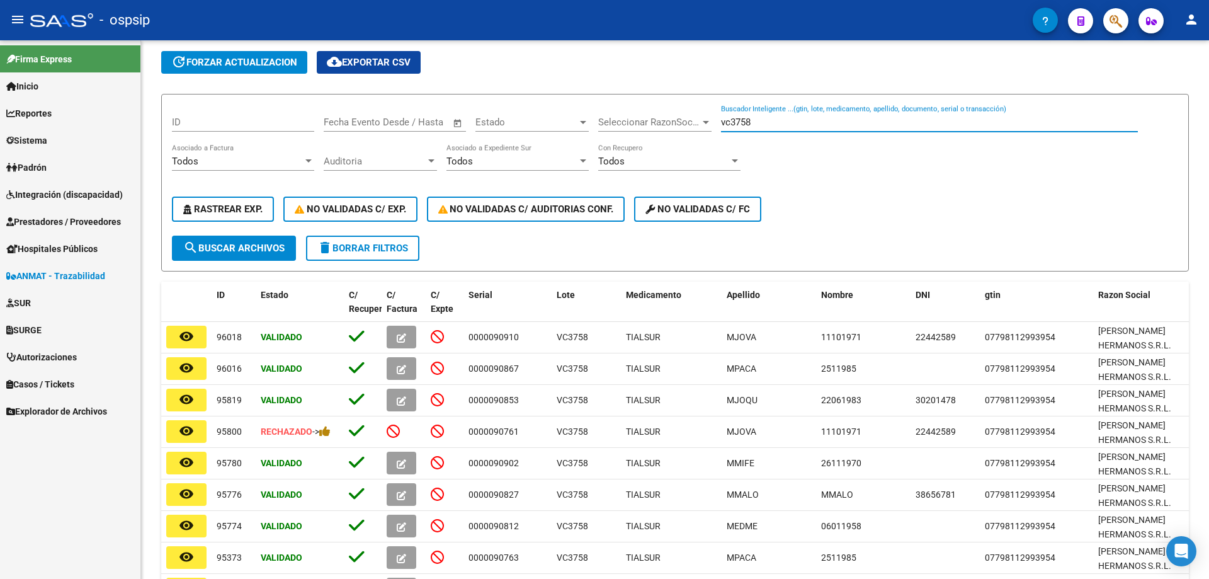
click at [55, 220] on span "Prestadores / Proveedores" at bounding box center [63, 222] width 115 height 14
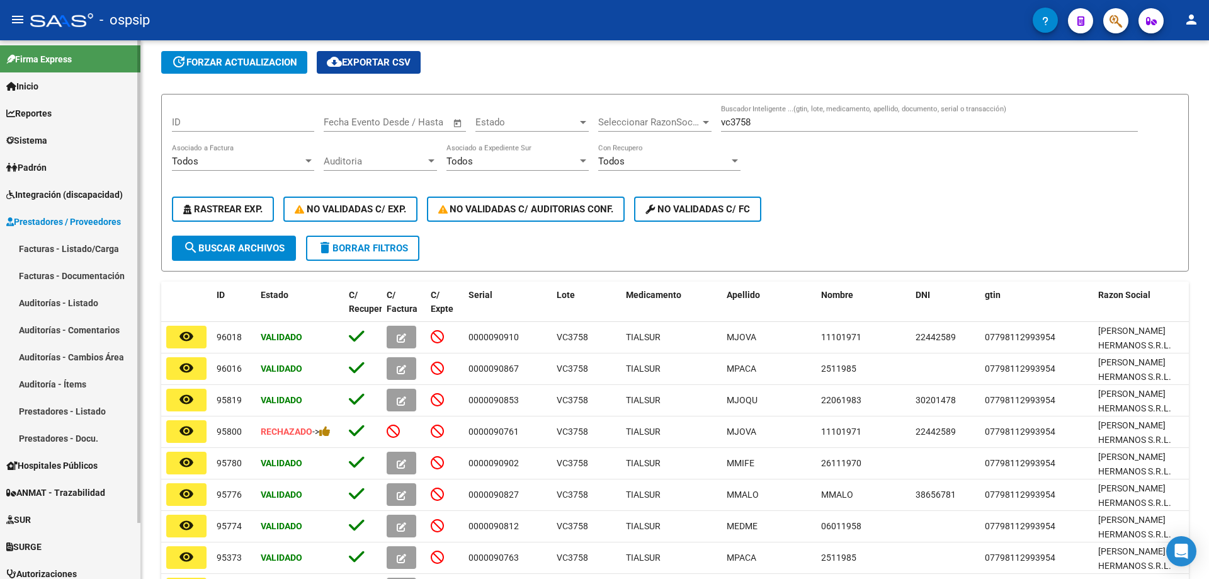
click at [54, 239] on link "Facturas - Listado/Carga" at bounding box center [70, 248] width 140 height 27
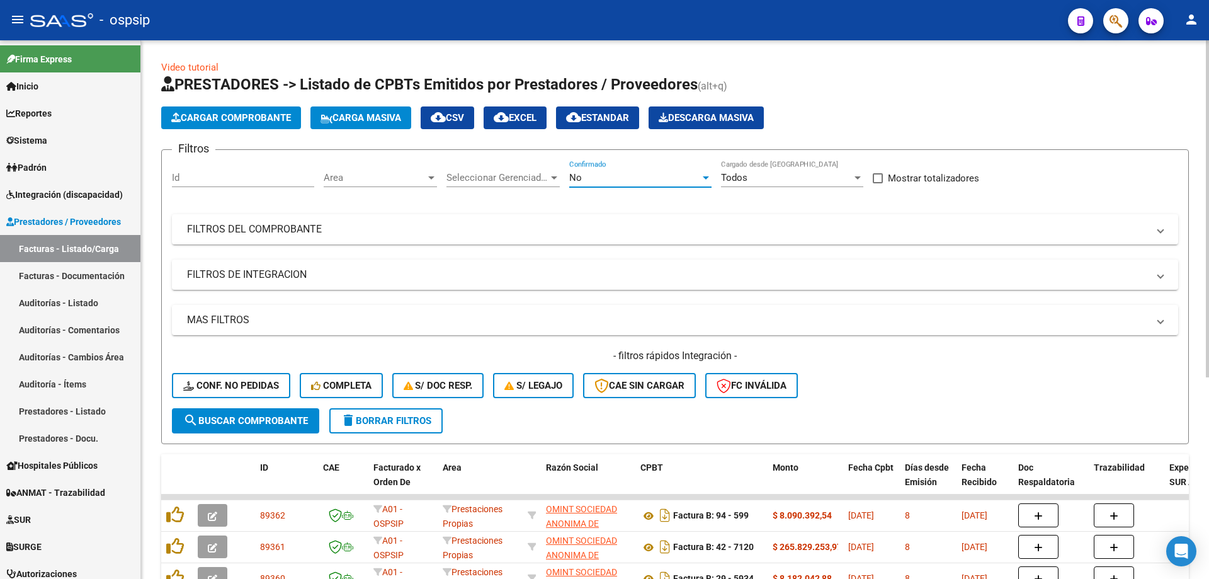
click at [603, 175] on div "No" at bounding box center [634, 177] width 131 height 11
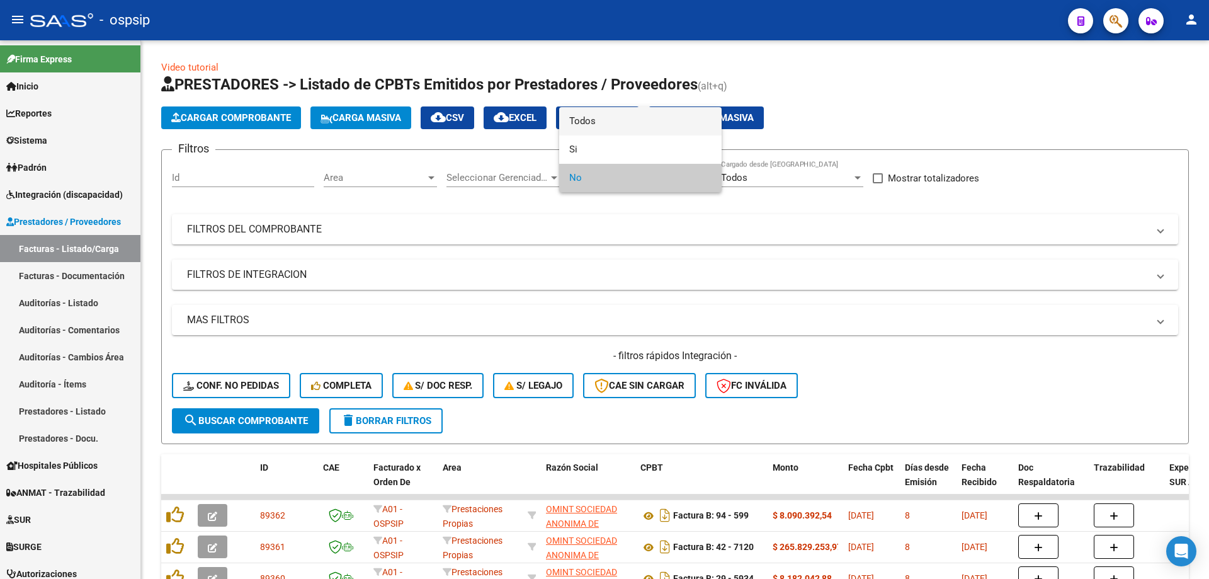
click at [591, 111] on span "Todos" at bounding box center [640, 121] width 142 height 28
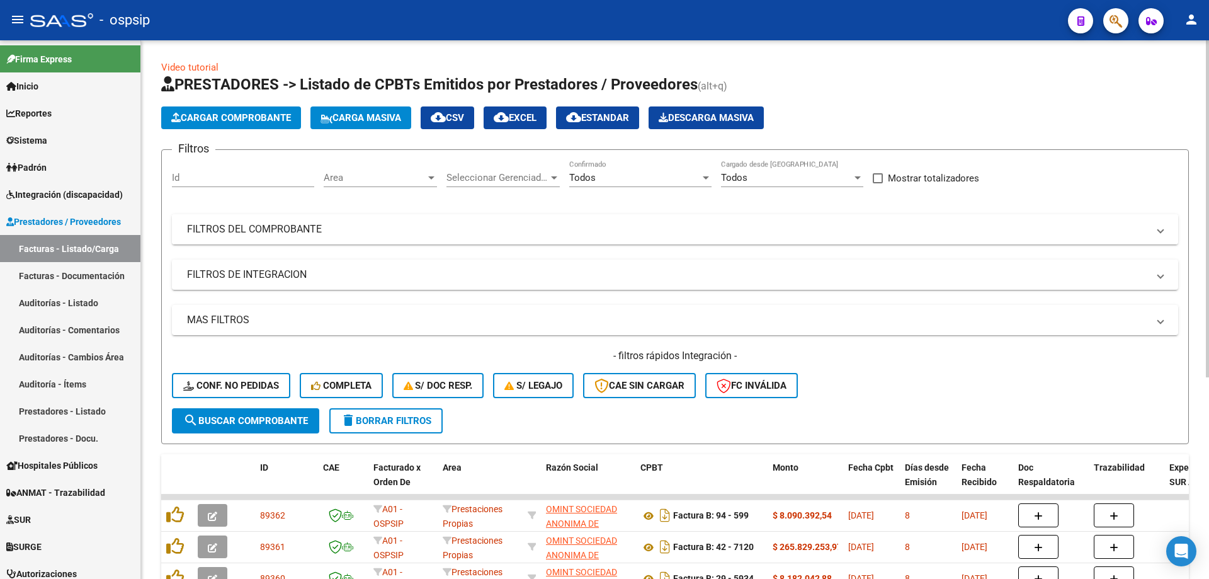
click at [273, 227] on mat-panel-title "FILTROS DEL COMPROBANTE" at bounding box center [667, 229] width 961 height 14
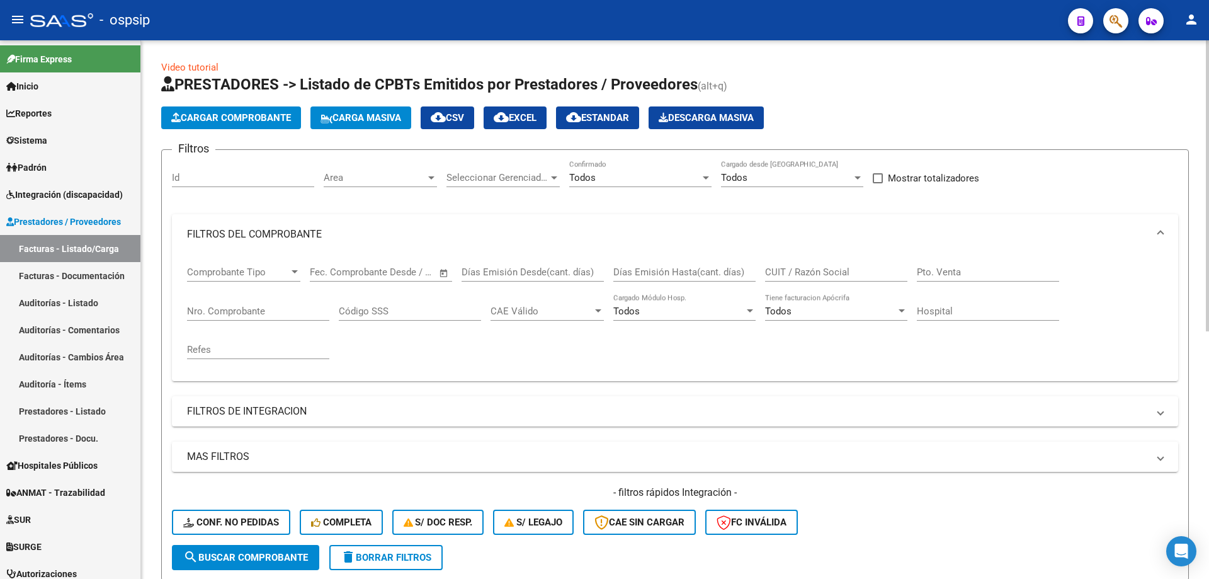
click at [234, 316] on input "Nro. Comprobante" at bounding box center [258, 310] width 142 height 11
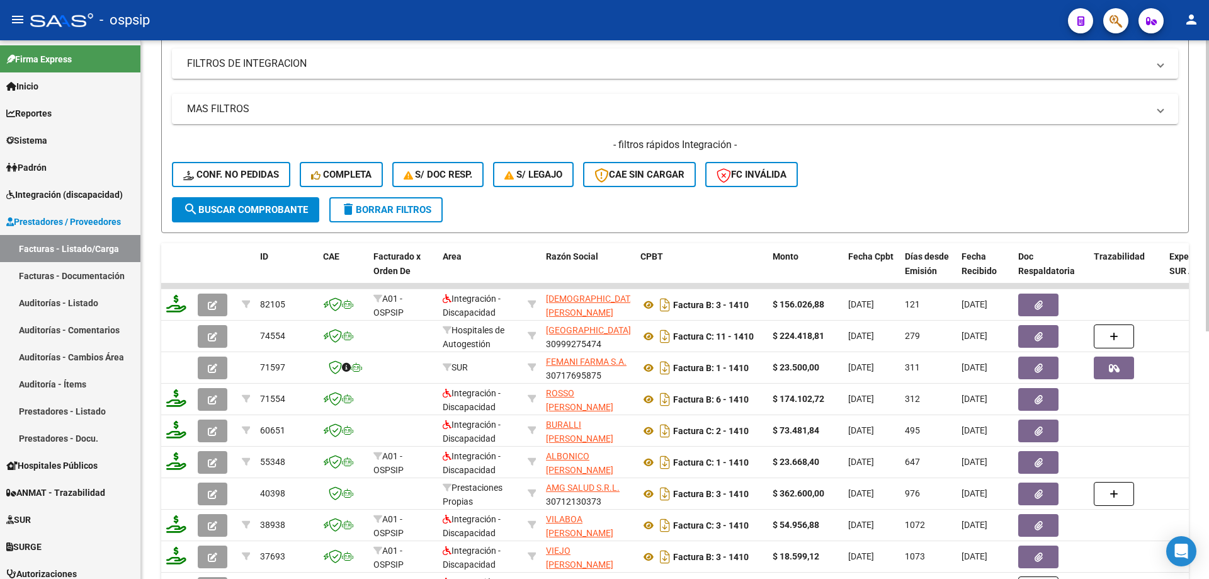
scroll to position [378, 0]
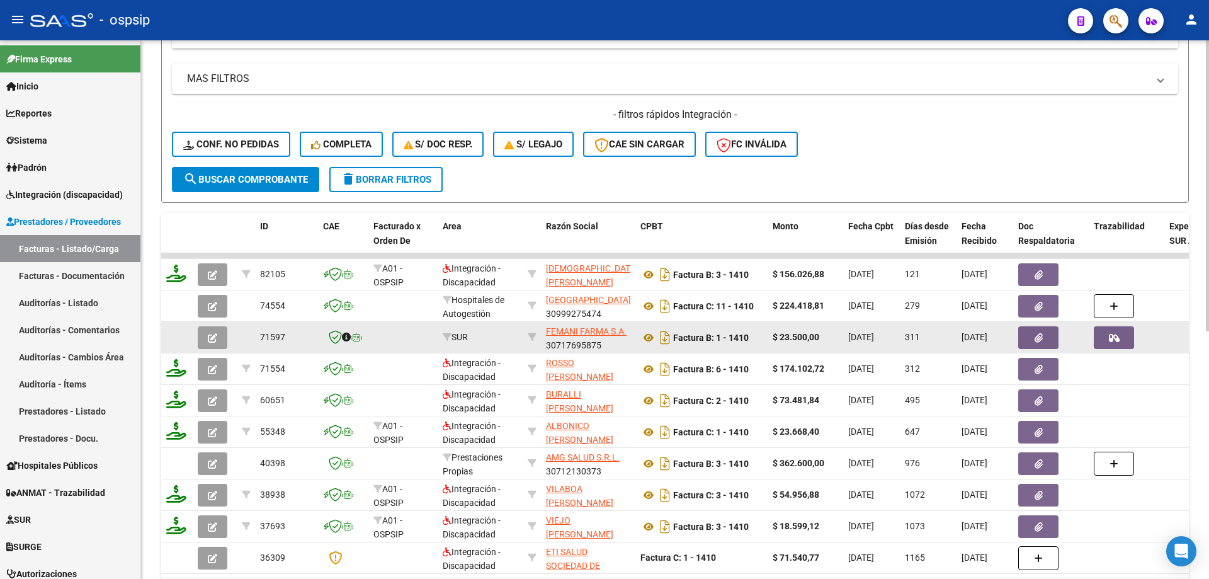
type input "1410"
click at [217, 339] on icon "button" at bounding box center [212, 337] width 9 height 9
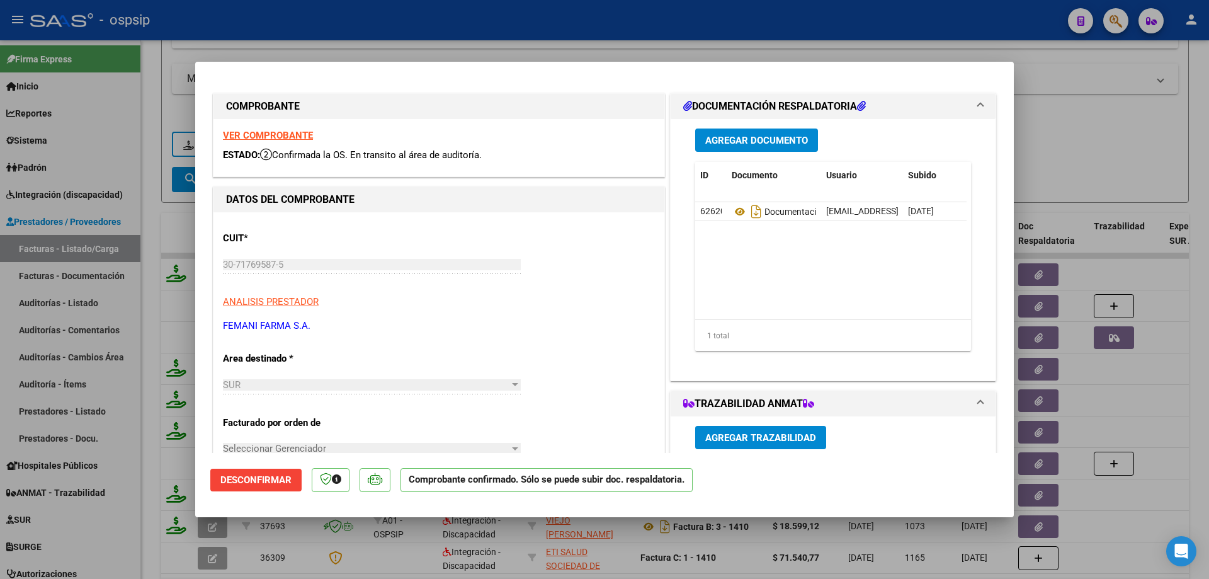
click at [271, 139] on strong "VER COMPROBANTE" at bounding box center [268, 135] width 90 height 11
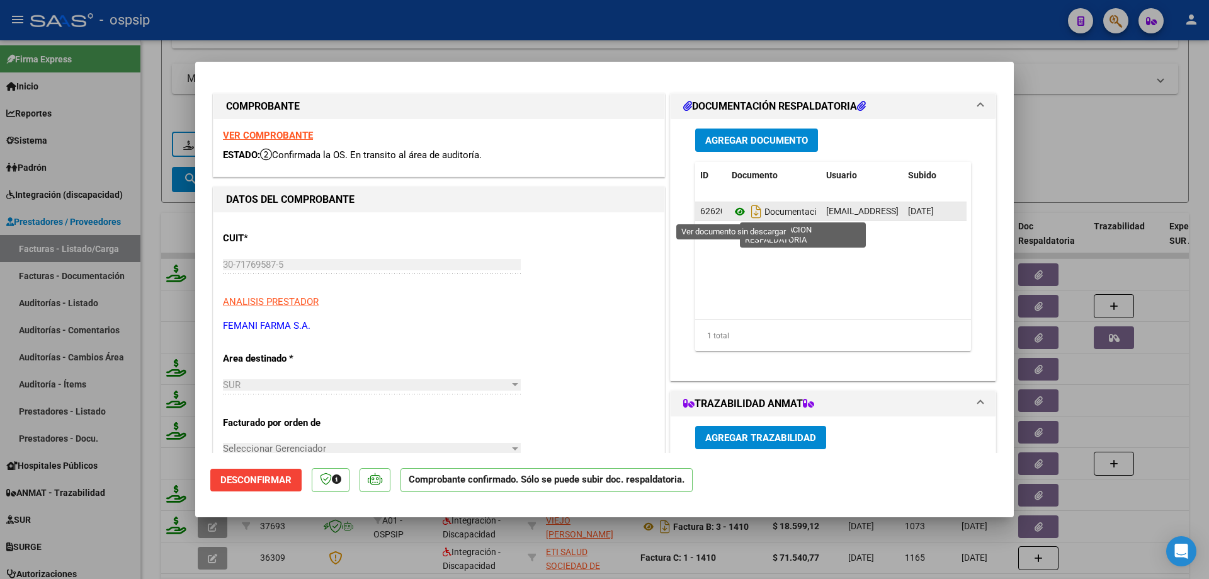
click at [736, 208] on icon at bounding box center [740, 211] width 16 height 15
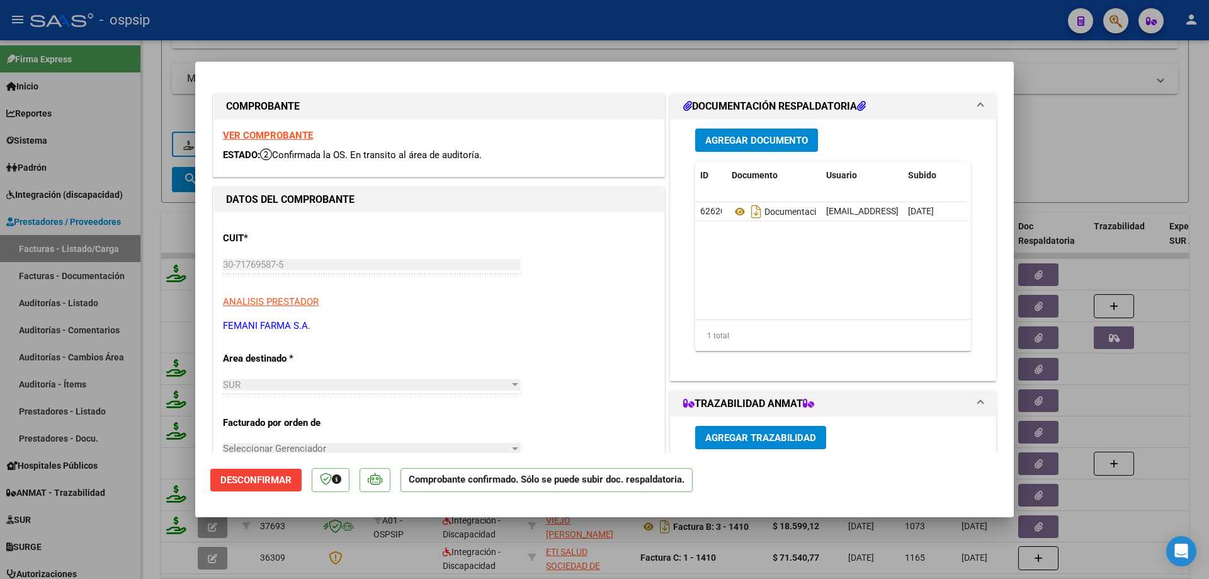
click at [365, 35] on div at bounding box center [604, 289] width 1209 height 579
type input "$ 0,00"
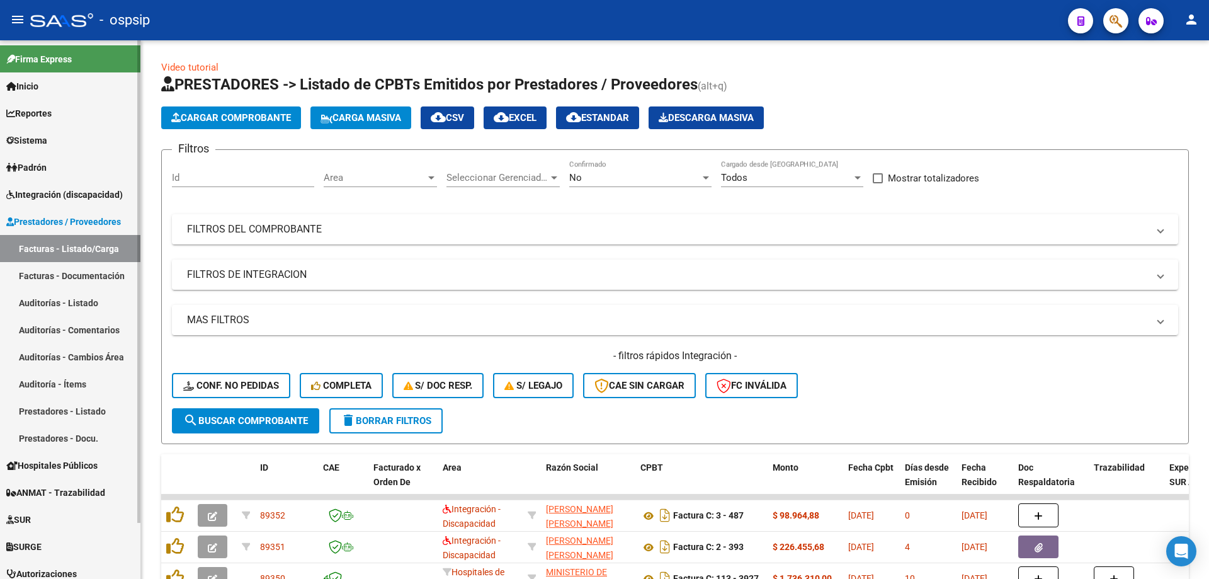
click at [71, 486] on span "ANMAT - Trazabilidad" at bounding box center [55, 493] width 99 height 14
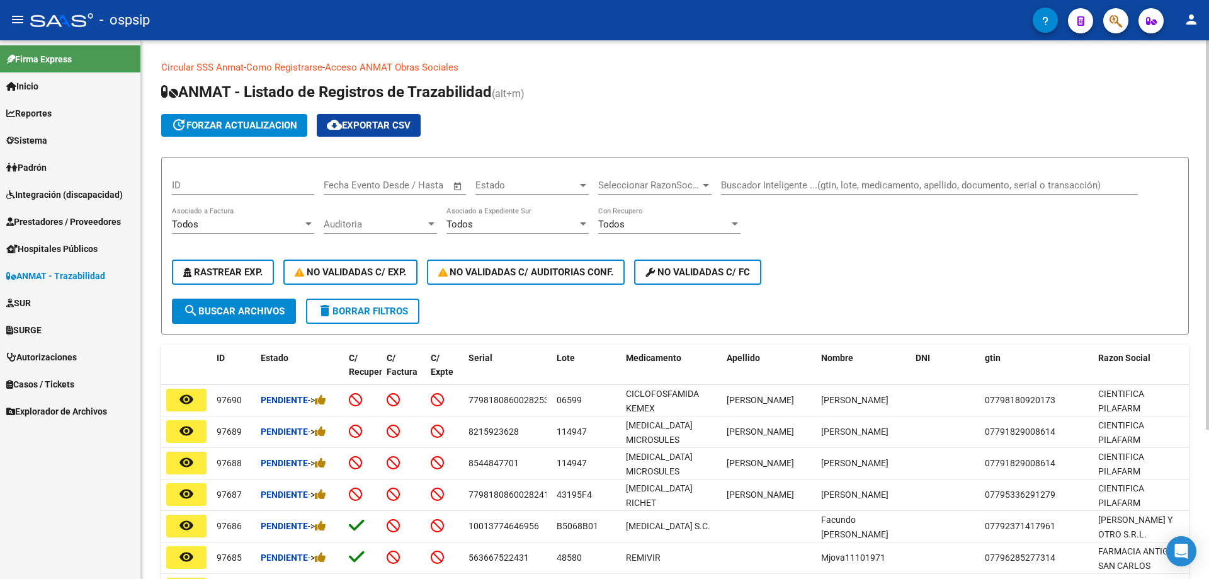
click at [774, 188] on input "Buscador Inteligente ...(gtin, lote, medicamento, apellido, documento, serial o…" at bounding box center [929, 184] width 417 height 11
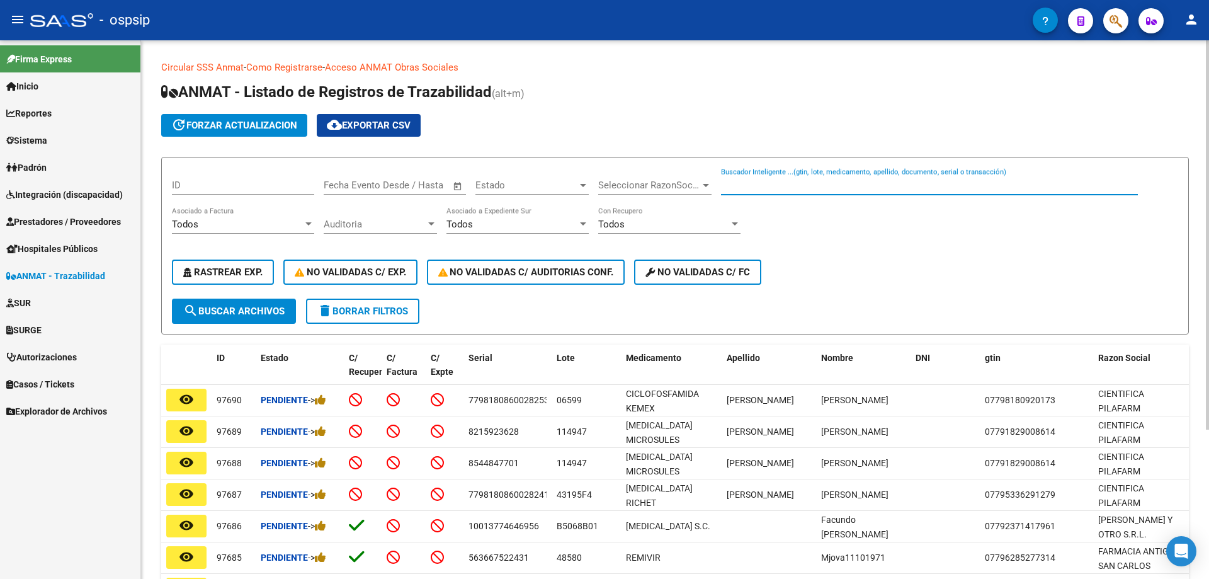
type input "l"
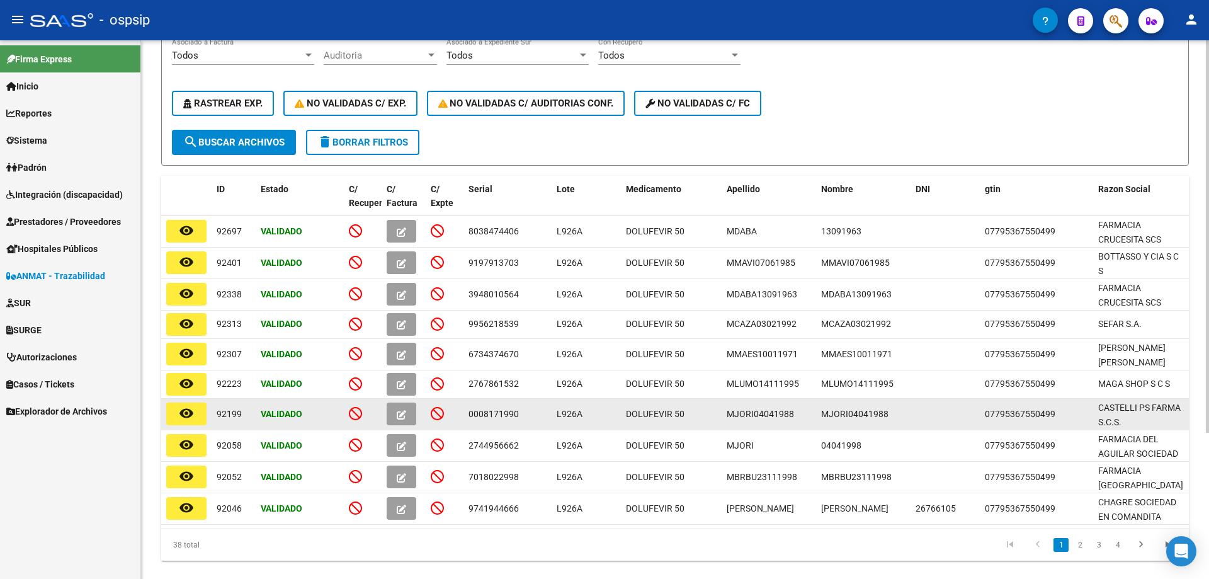
scroll to position [189, 0]
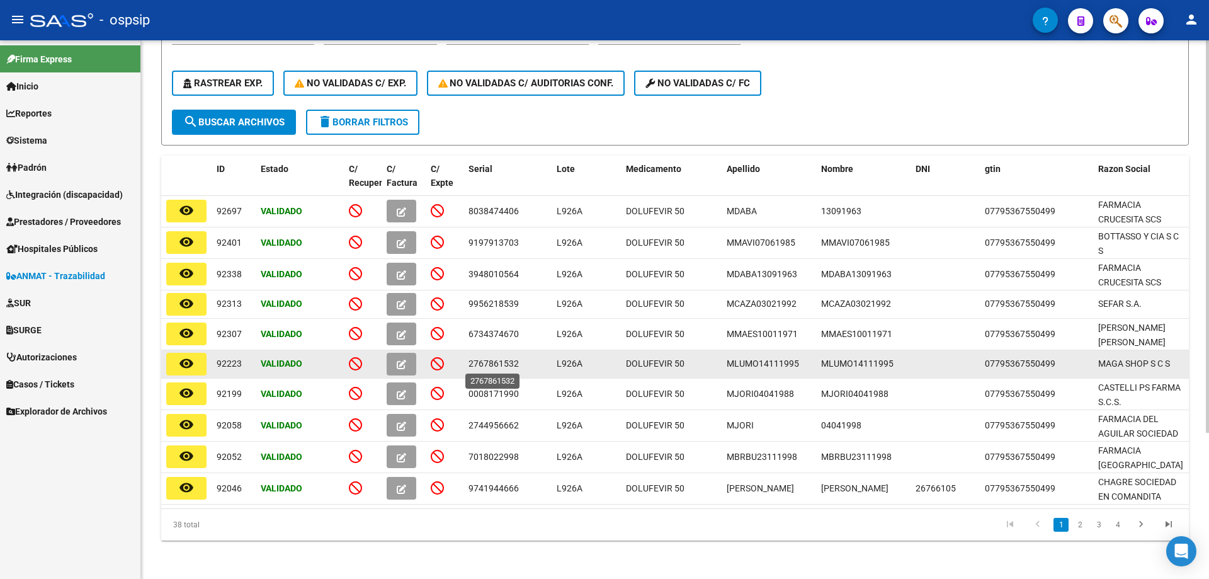
type input "L926A"
click at [501, 363] on span "2767861532" at bounding box center [494, 363] width 50 height 10
copy span "2767861532"
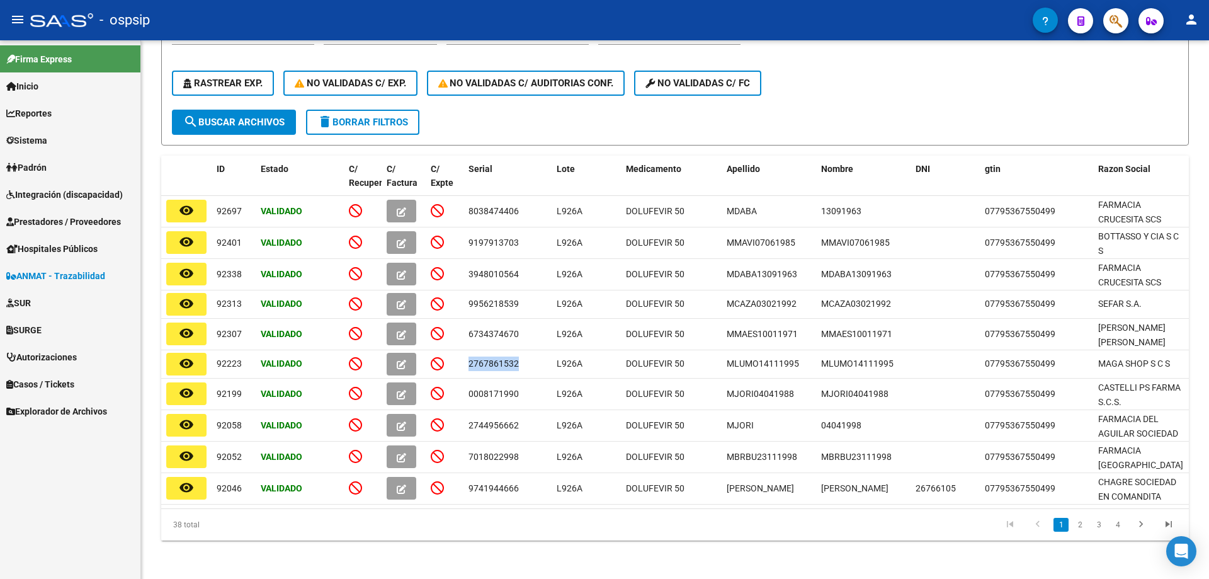
click at [42, 189] on span "Integración (discapacidad)" at bounding box center [64, 195] width 117 height 14
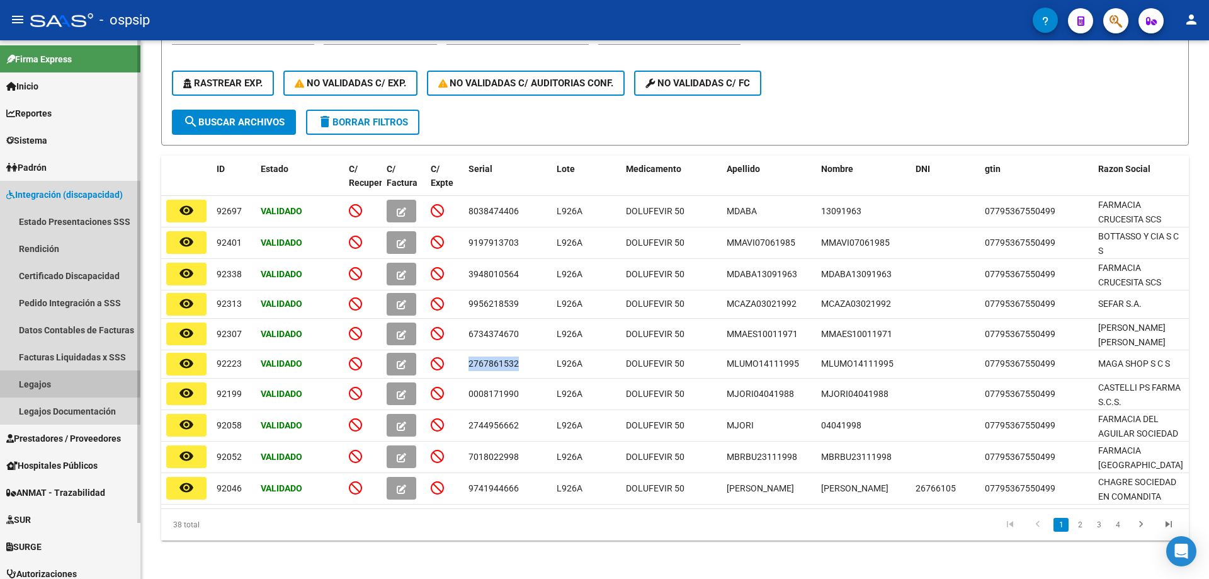
click at [43, 385] on link "Legajos" at bounding box center [70, 383] width 140 height 27
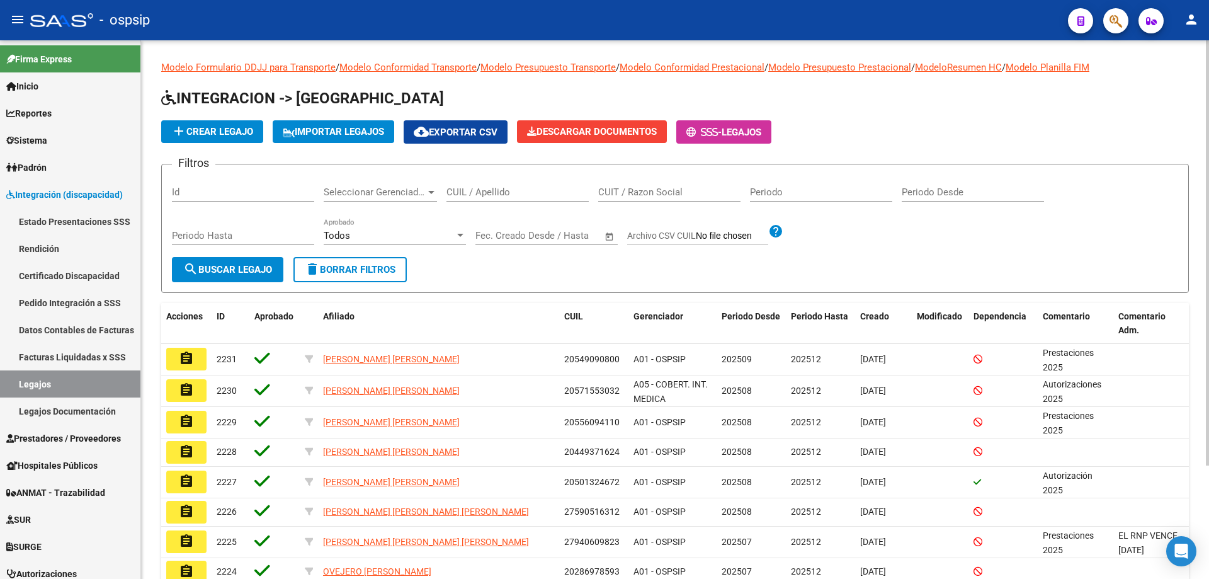
click at [495, 186] on div "CUIL / Apellido" at bounding box center [517, 187] width 142 height 27
click at [148, 147] on div "Modelo Formulario DDJJ para Transporte / Modelo Conformidad Transporte / Modelo…" at bounding box center [675, 381] width 1068 height 682
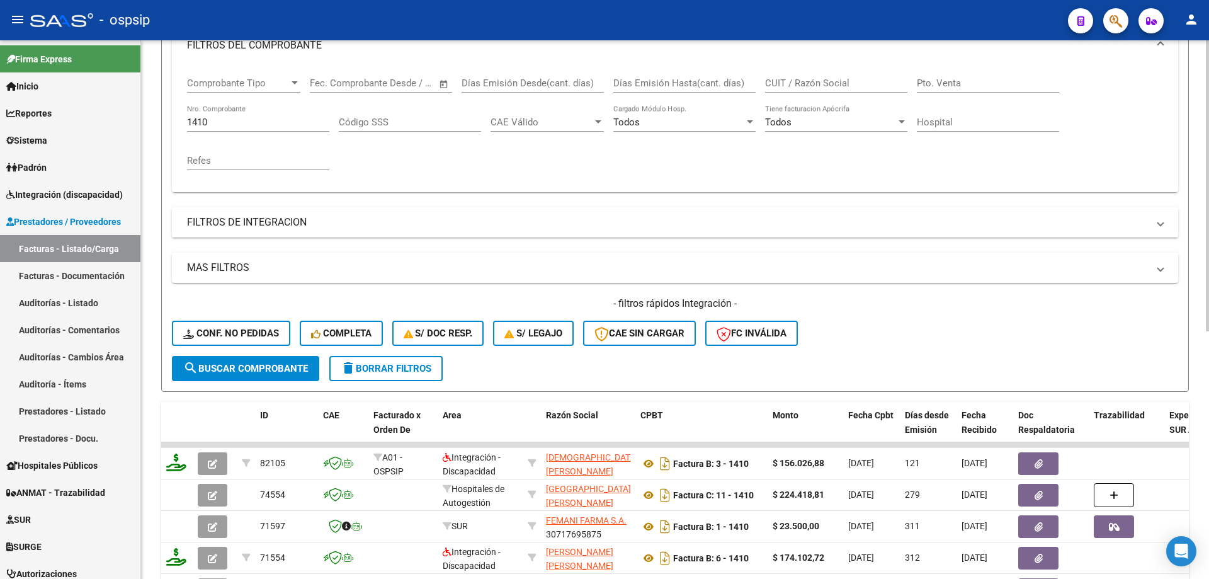
scroll to position [315, 0]
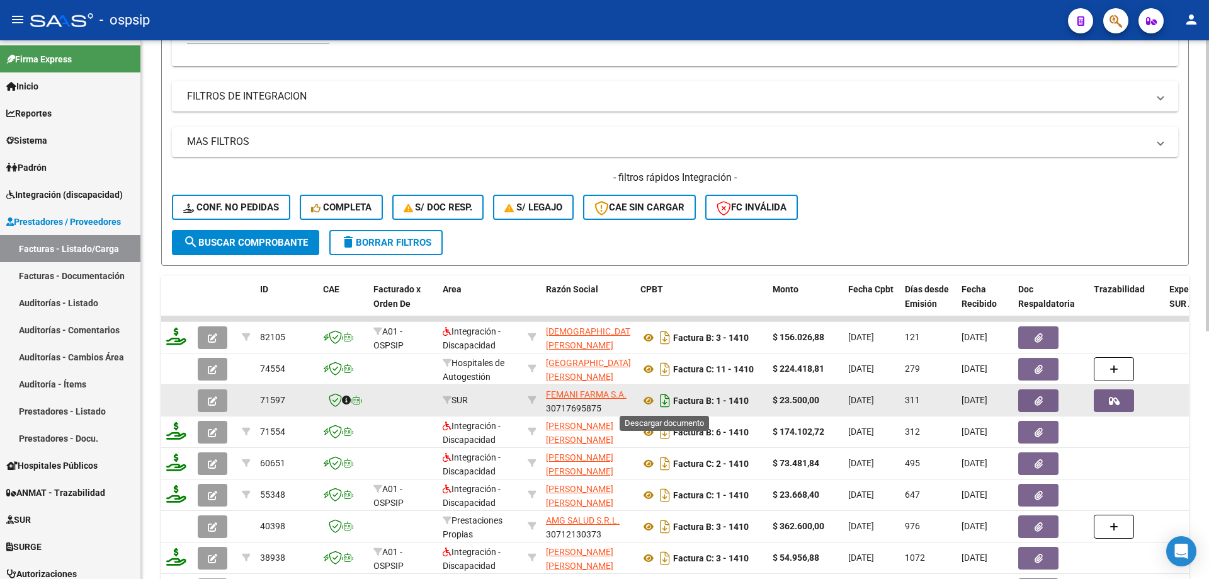
click at [664, 406] on icon "Descargar documento" at bounding box center [665, 400] width 16 height 20
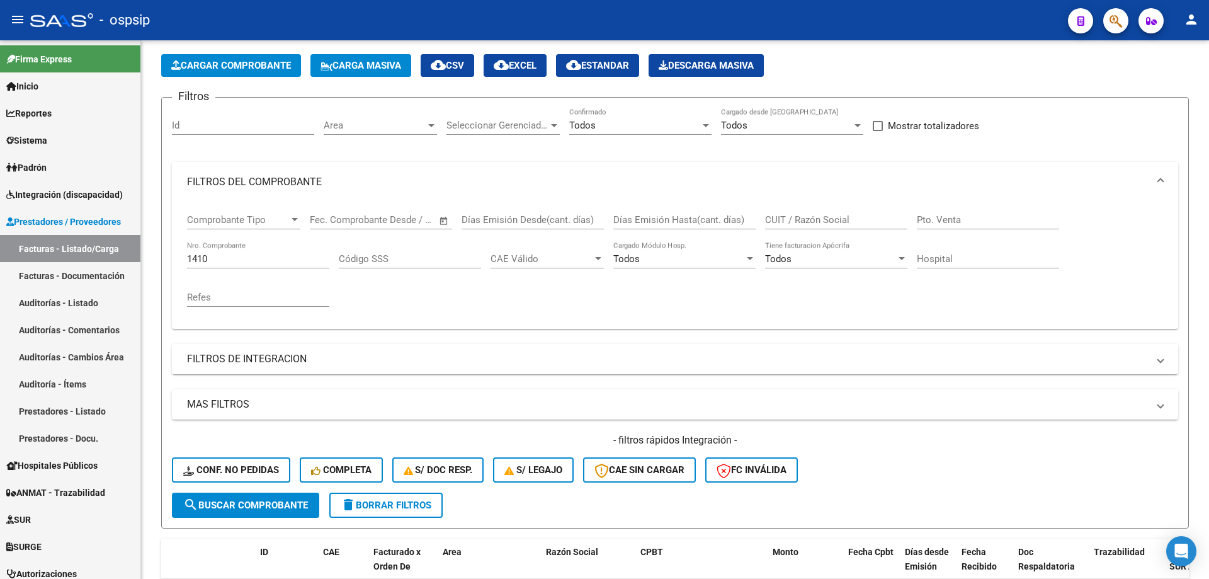
scroll to position [0, 0]
